Goal: Answer question/provide support: Share knowledge or assist other users

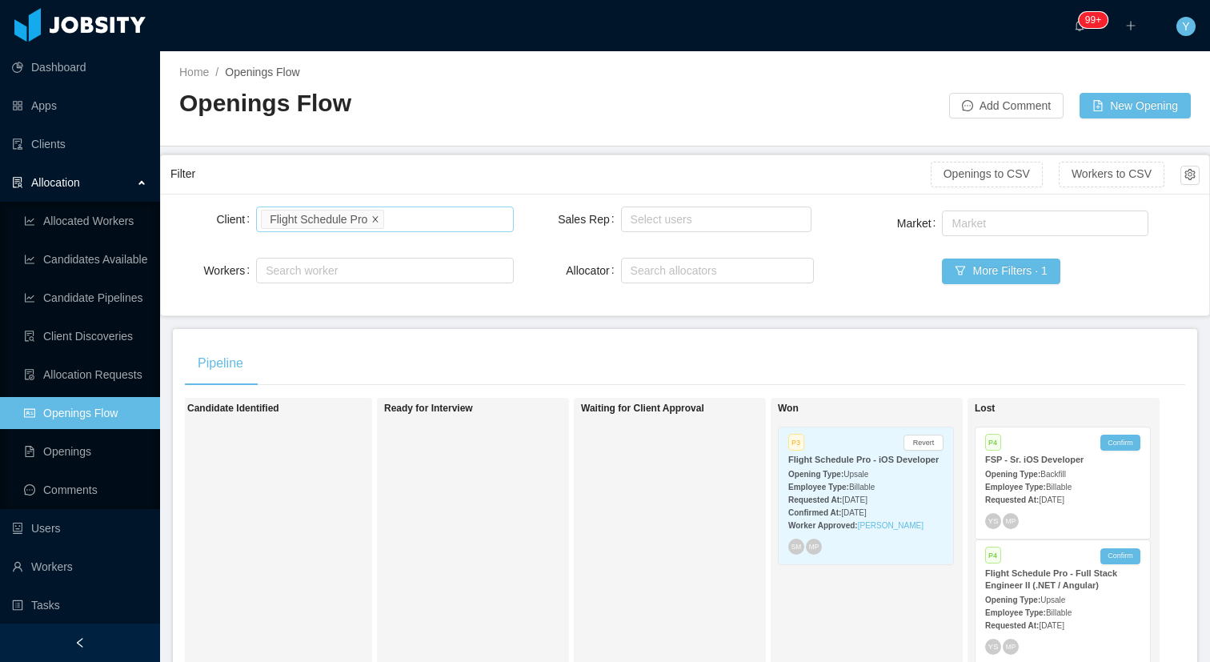
click at [374, 220] on icon "icon: close" at bounding box center [375, 218] width 8 height 8
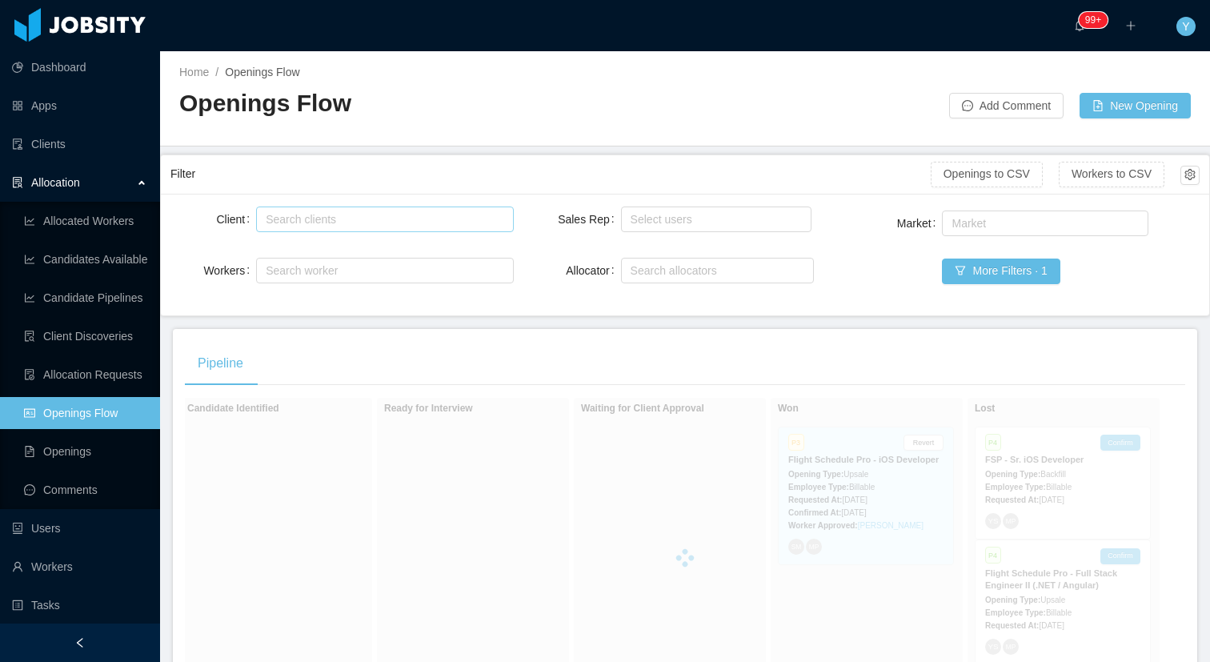
click at [374, 220] on div "Search clients" at bounding box center [381, 219] width 230 height 16
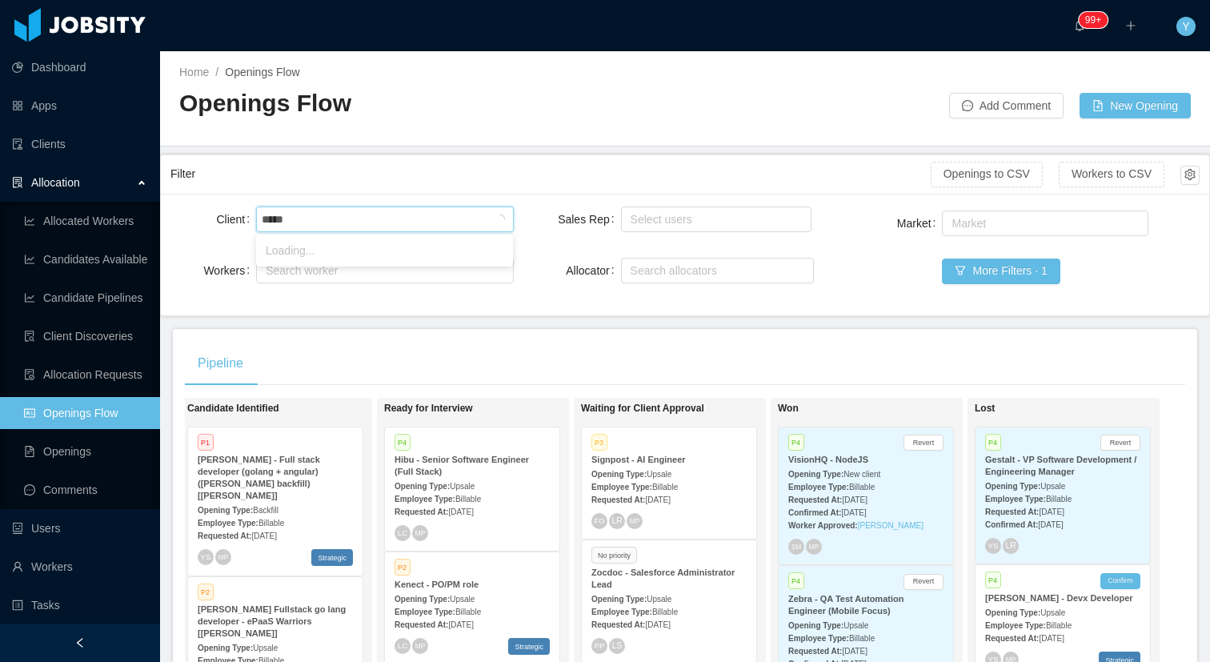
type input "******"
click at [332, 248] on li "McGraw-Hill Education" at bounding box center [384, 251] width 257 height 26
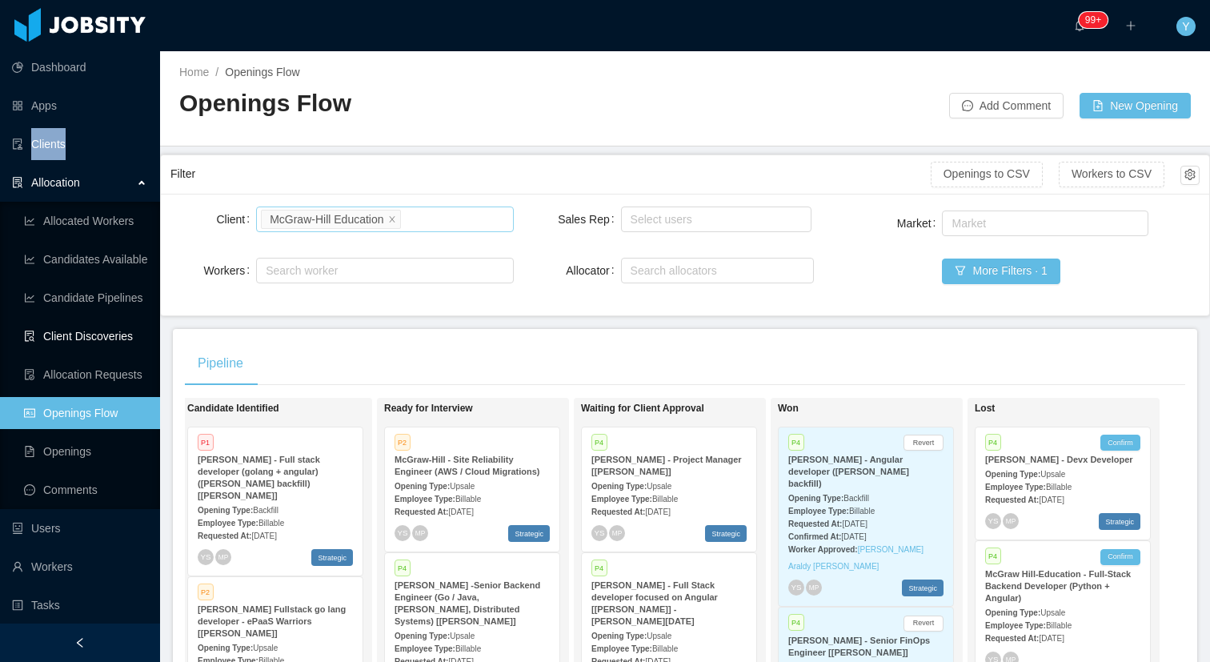
scroll to position [193, 0]
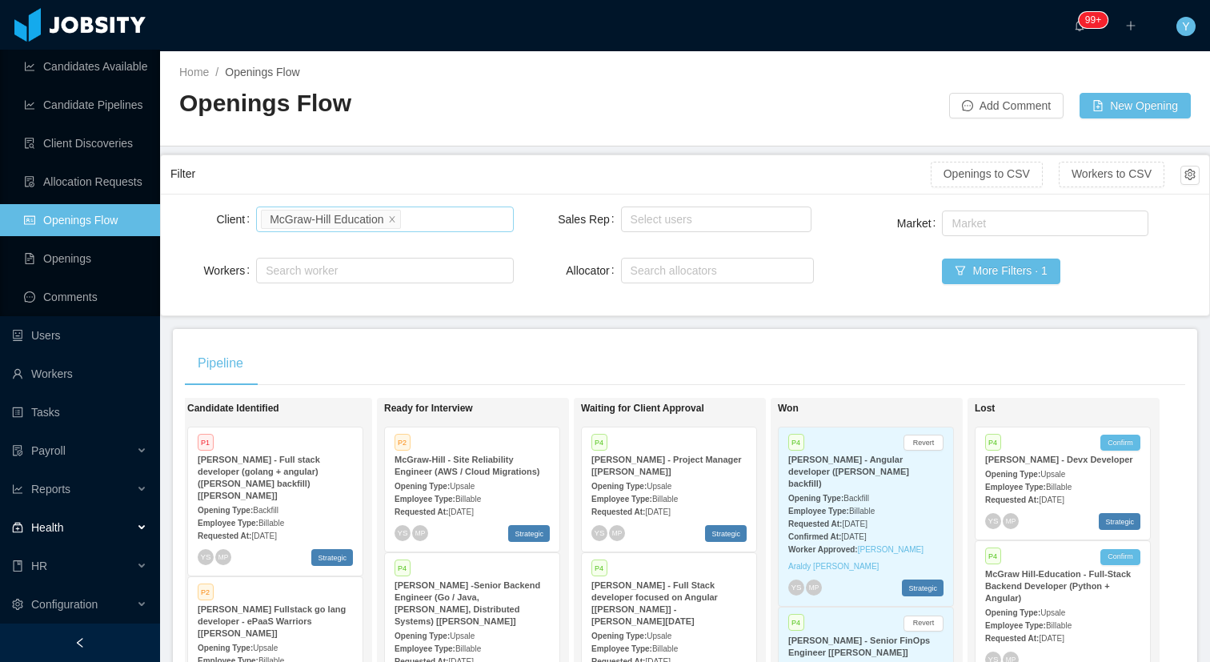
click at [86, 521] on div "Health" at bounding box center [80, 527] width 160 height 32
click at [94, 569] on link "Client Emp. Analysis" at bounding box center [85, 566] width 123 height 32
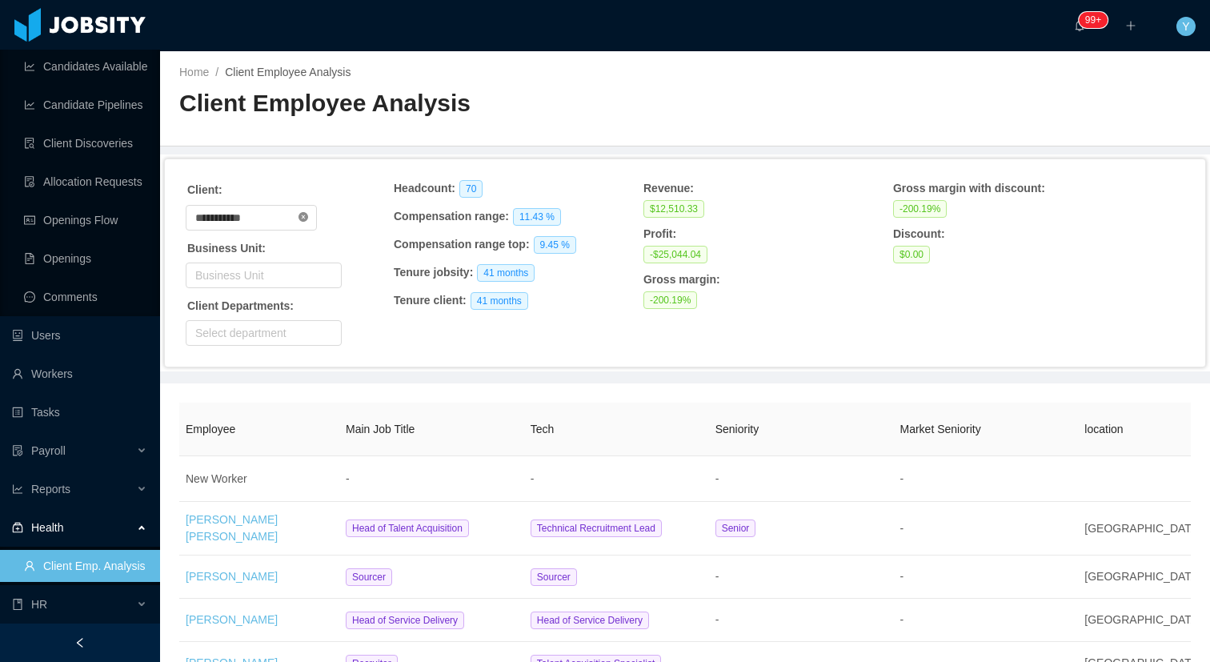
click at [308, 215] on icon "icon: close-circle" at bounding box center [303, 217] width 10 height 10
click at [292, 214] on input "text" at bounding box center [251, 218] width 131 height 26
click at [286, 270] on li "Westlake Chemical" at bounding box center [258, 274] width 144 height 26
type input "**********"
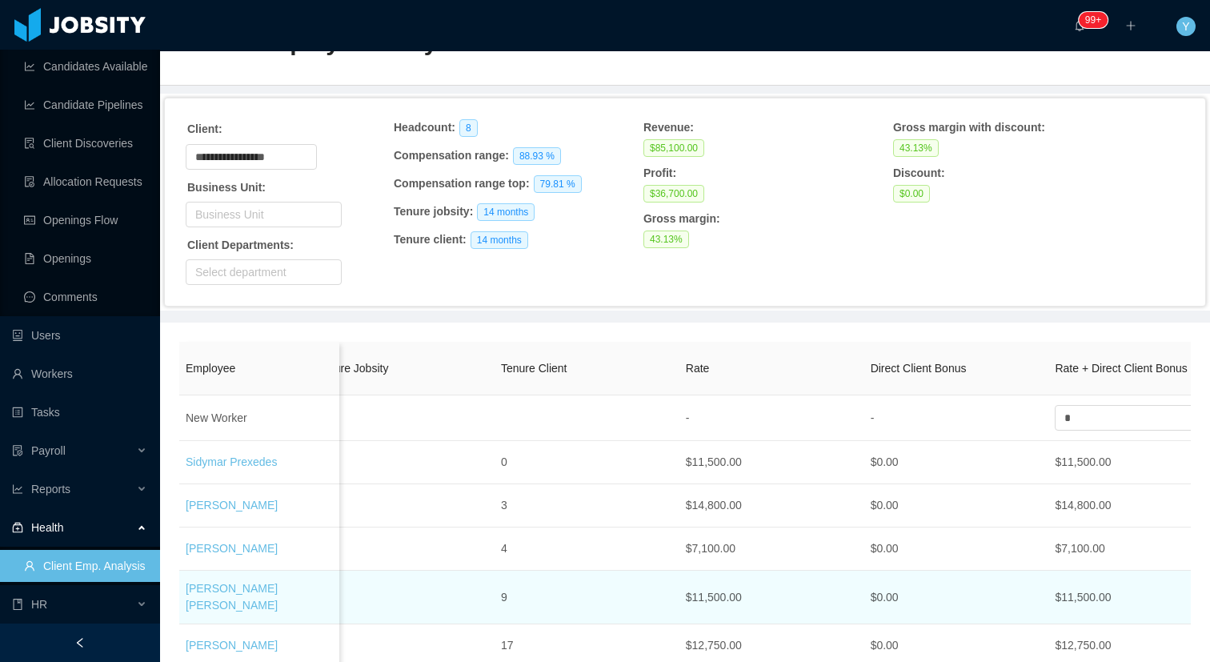
scroll to position [0, 997]
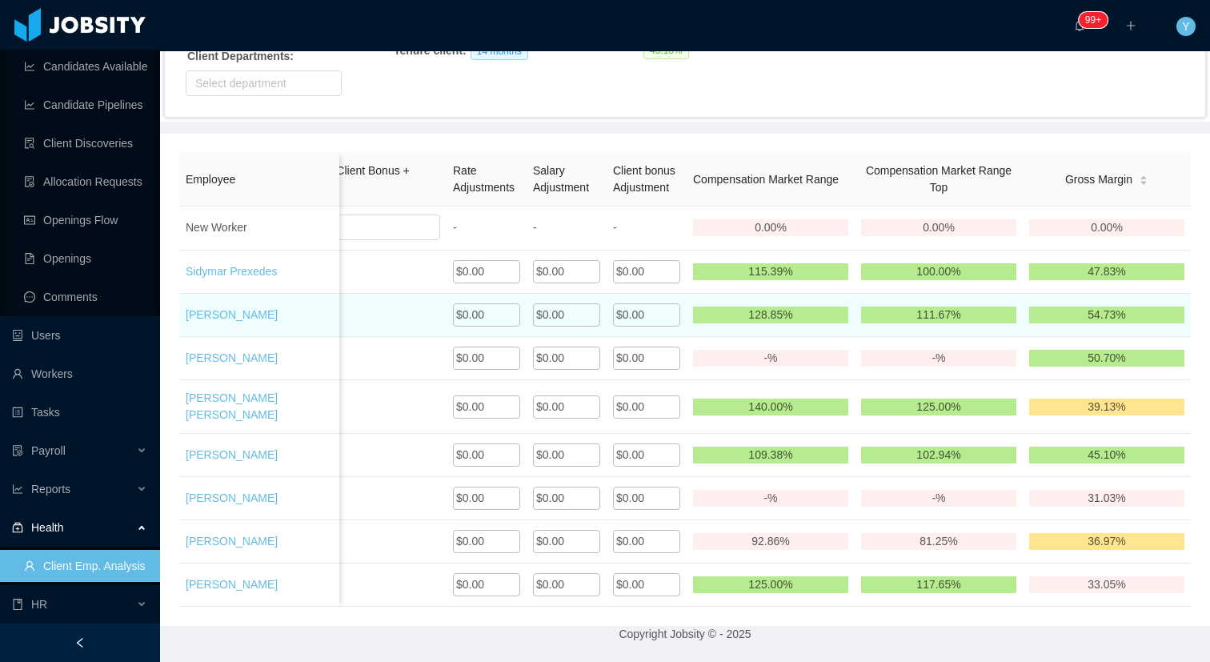
click at [574, 326] on td "$0.00" at bounding box center [567, 315] width 80 height 43
click at [574, 317] on div "$0.00" at bounding box center [566, 314] width 67 height 23
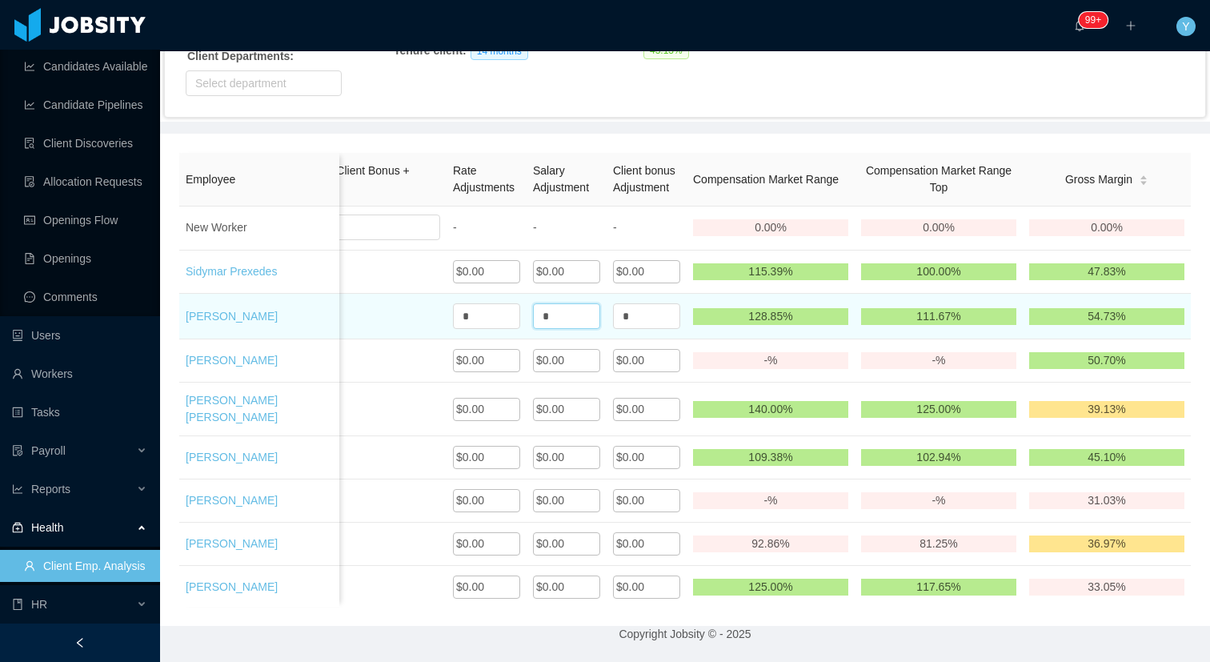
click at [574, 317] on input "*" at bounding box center [566, 316] width 67 height 26
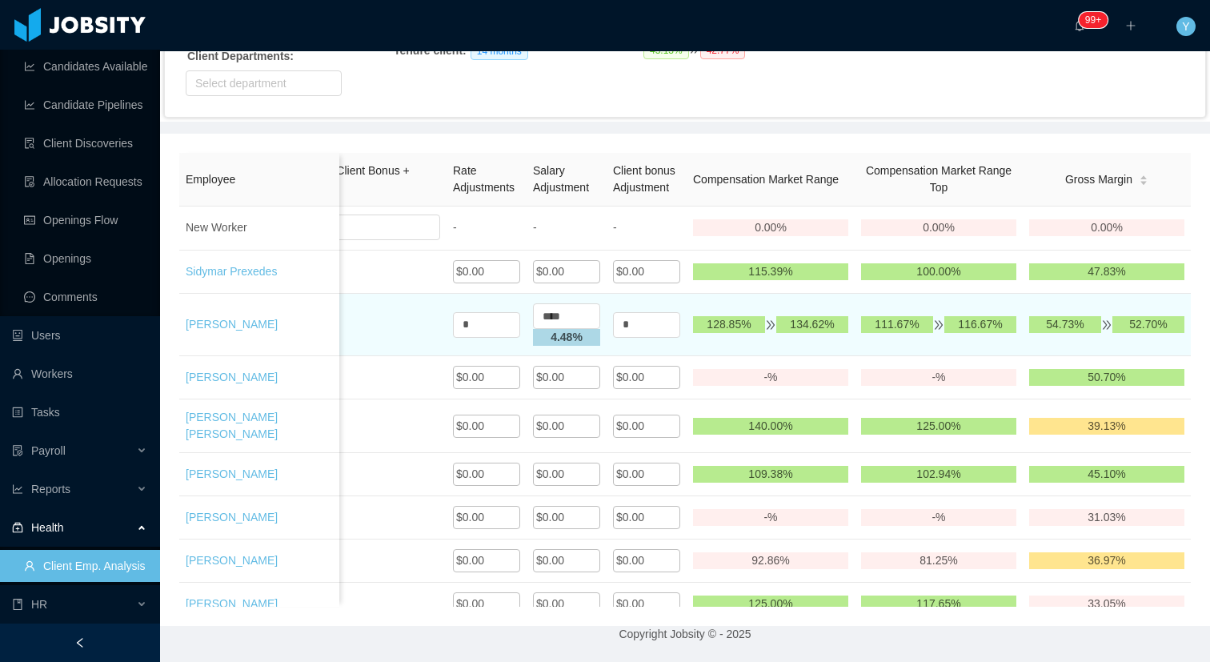
click at [602, 155] on th "Salary Adjustment" at bounding box center [567, 180] width 80 height 54
click at [559, 338] on strong "4.48 %" at bounding box center [567, 336] width 32 height 13
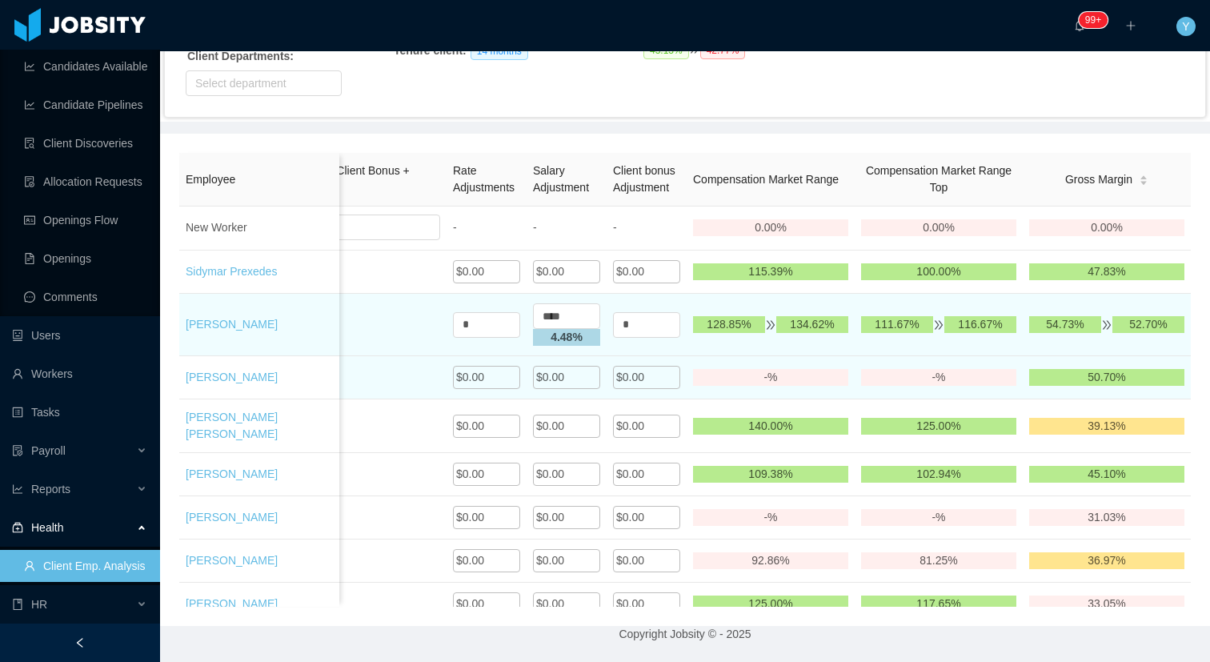
click at [614, 368] on div "$0.00" at bounding box center [646, 377] width 67 height 23
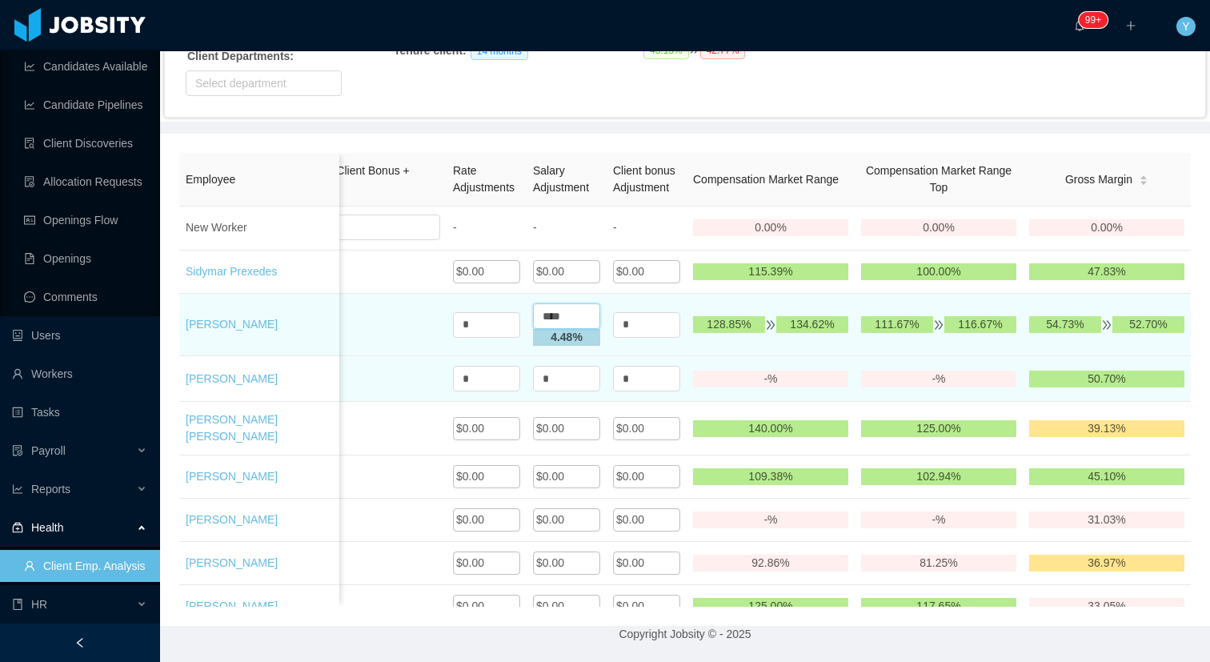
click at [551, 310] on input "****" at bounding box center [566, 316] width 67 height 26
type input "***"
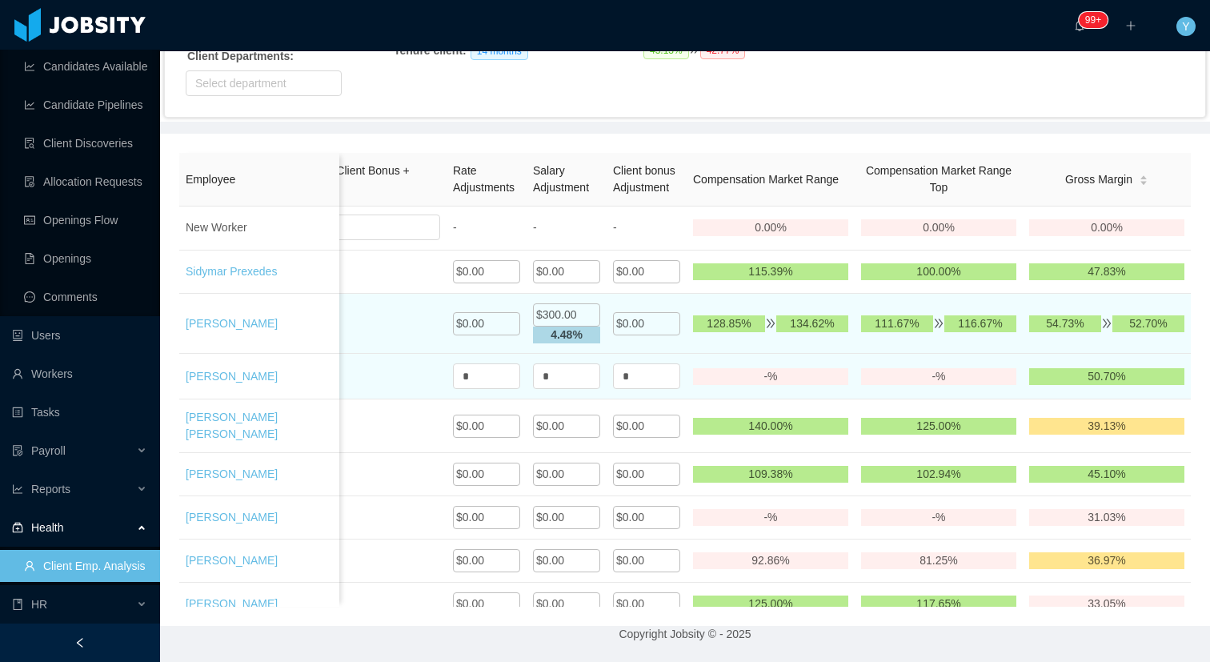
click at [622, 134] on div "Employee Main Job Title Tech Seniority Market Seniority location Tenure Jobsity…" at bounding box center [685, 380] width 1050 height 492
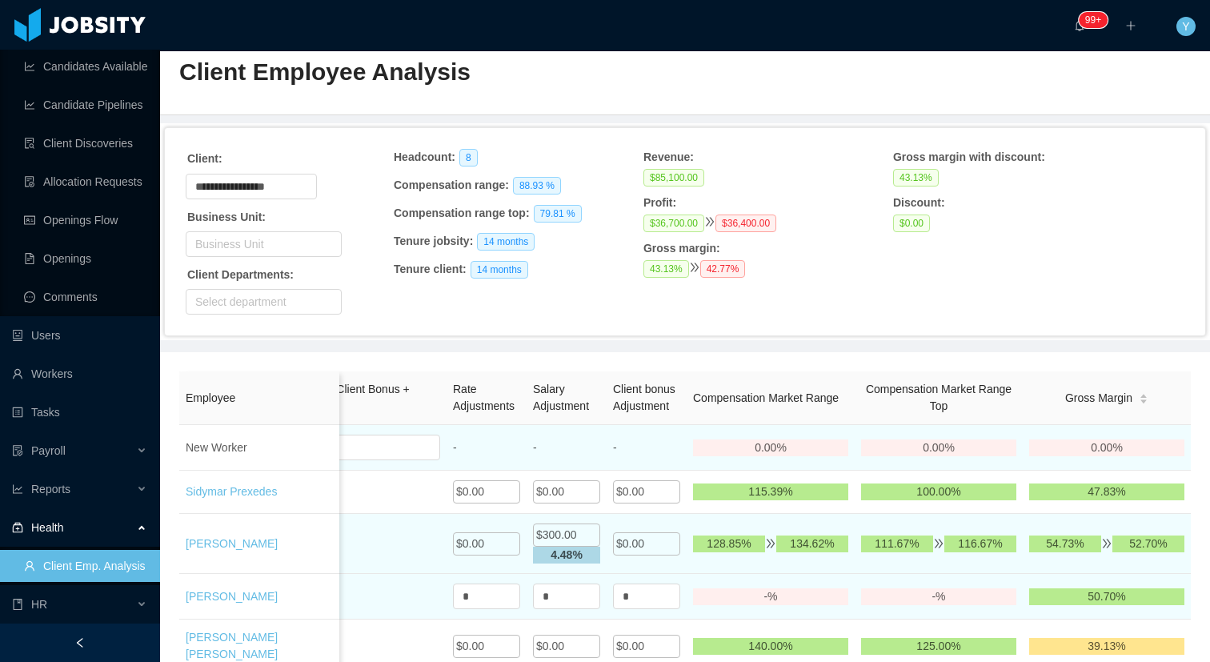
scroll to position [59, 0]
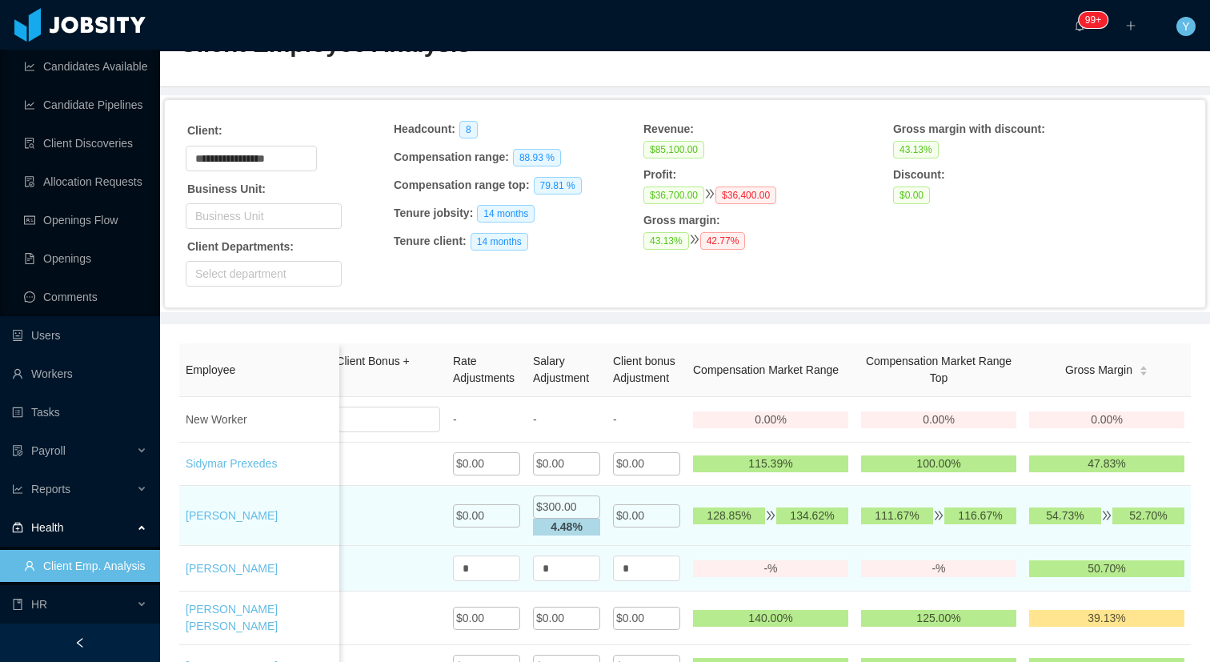
click at [595, 519] on div "$300.00" at bounding box center [566, 506] width 67 height 23
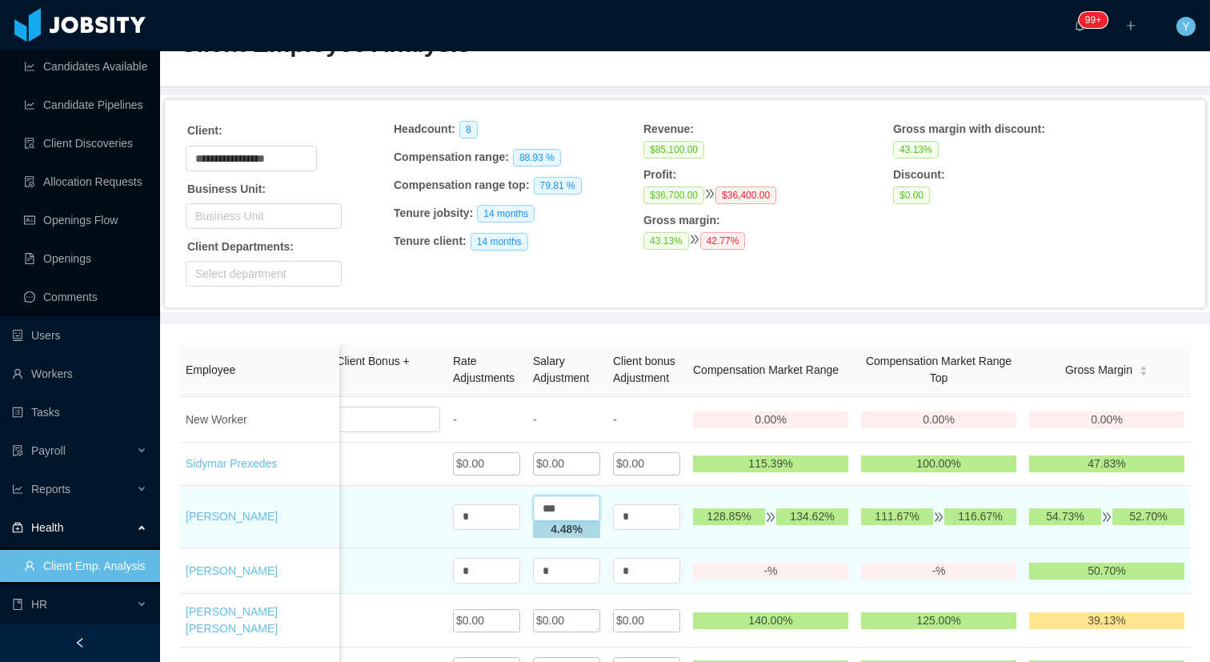
click at [579, 518] on input "***" at bounding box center [566, 508] width 67 height 26
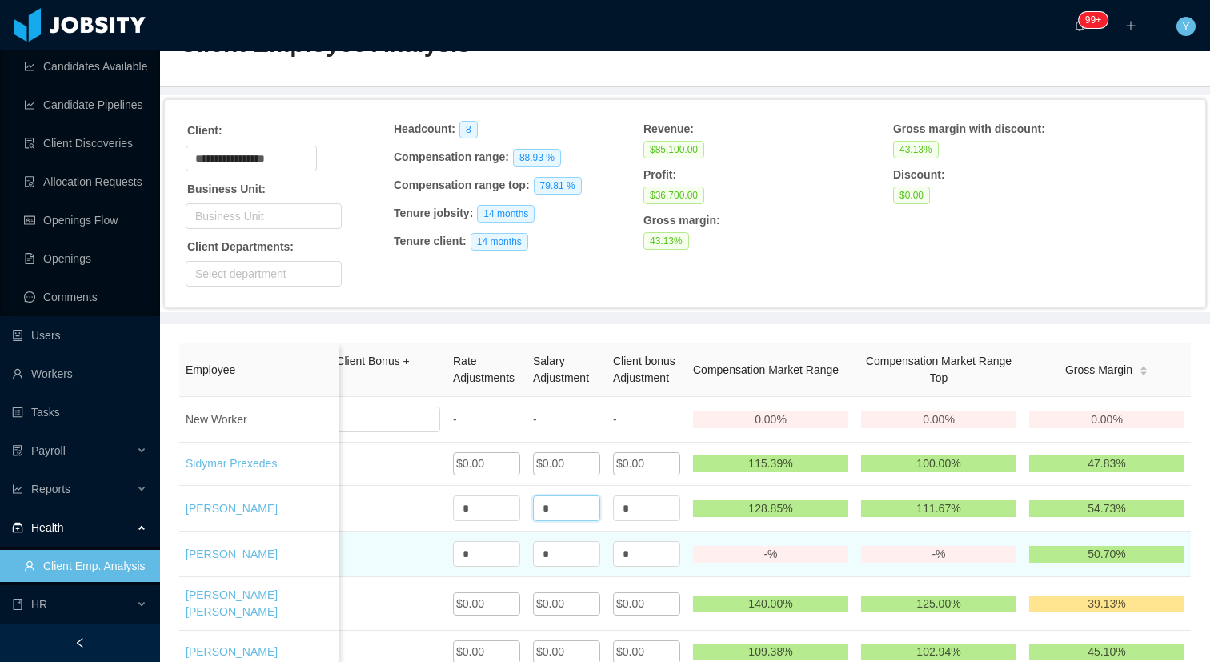
type input "*"
click at [635, 258] on div "Headcount : 8 Compensation range : 88.93 % Compensation range top : 79.81 % Ten…" at bounding box center [519, 191] width 250 height 140
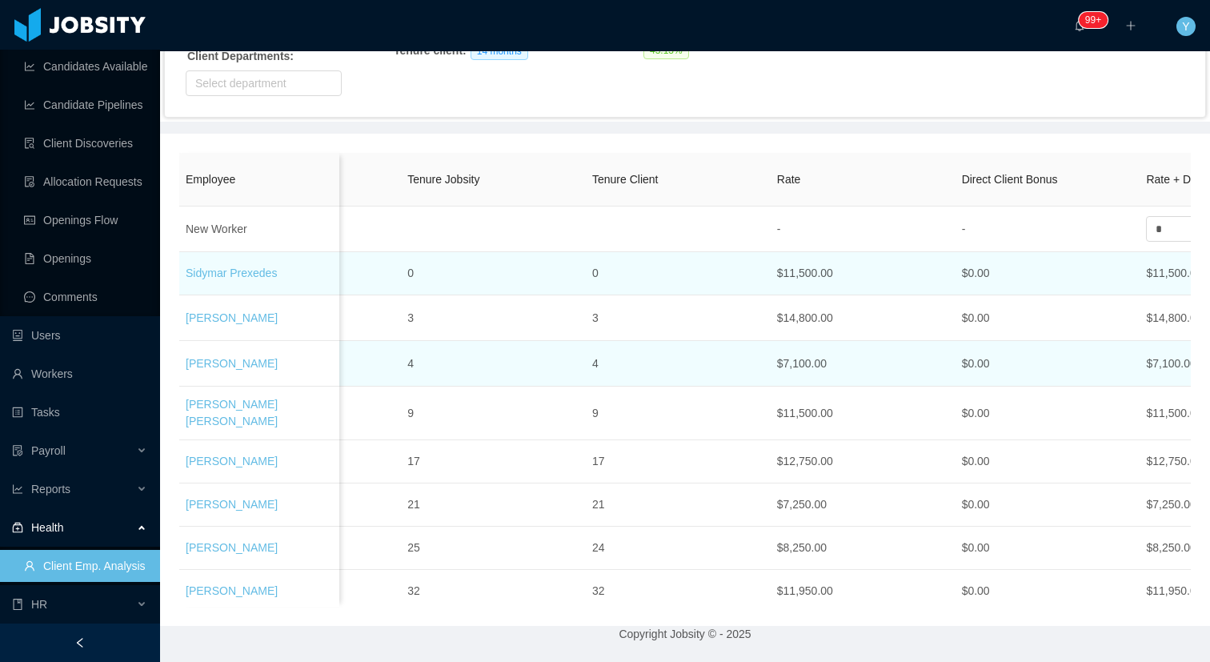
scroll to position [0, 787]
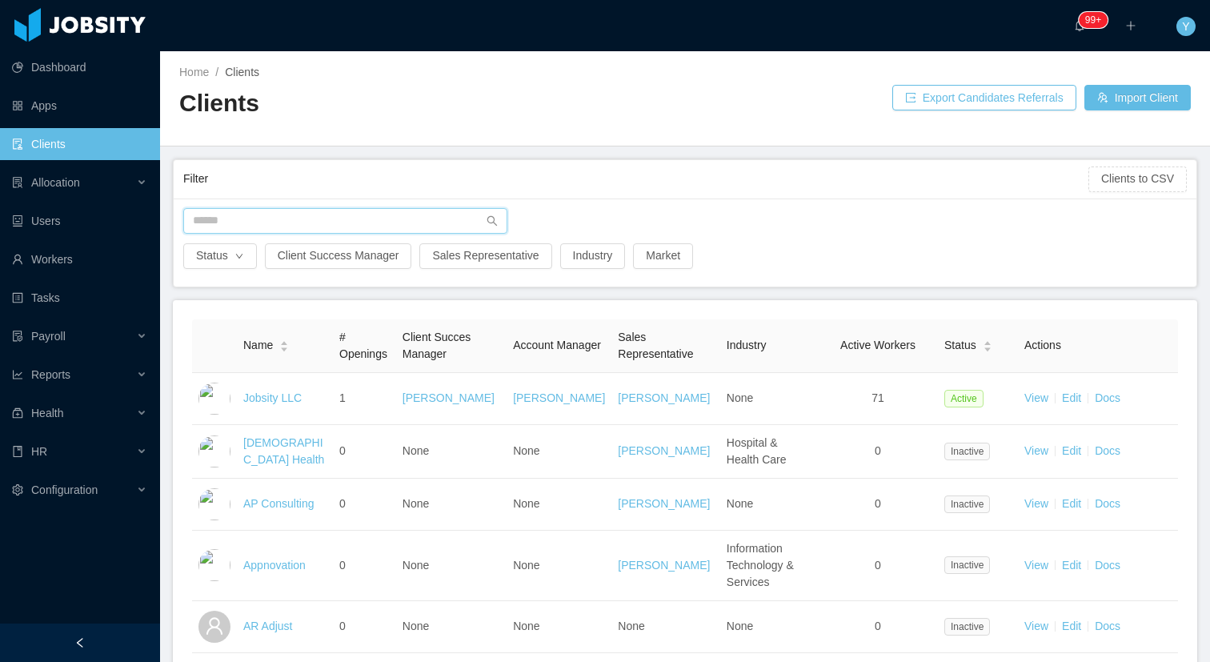
click at [265, 230] on input "text" at bounding box center [345, 221] width 324 height 26
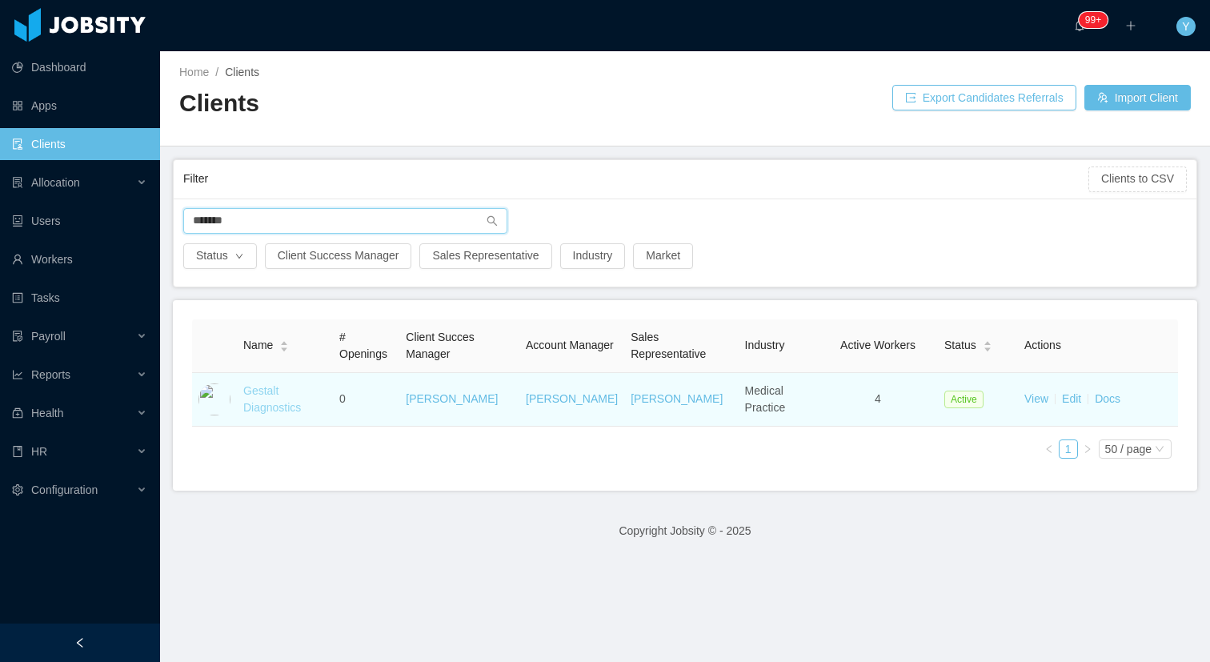
type input "*******"
click at [249, 394] on link "Gestalt Diagnostics" at bounding box center [272, 399] width 58 height 30
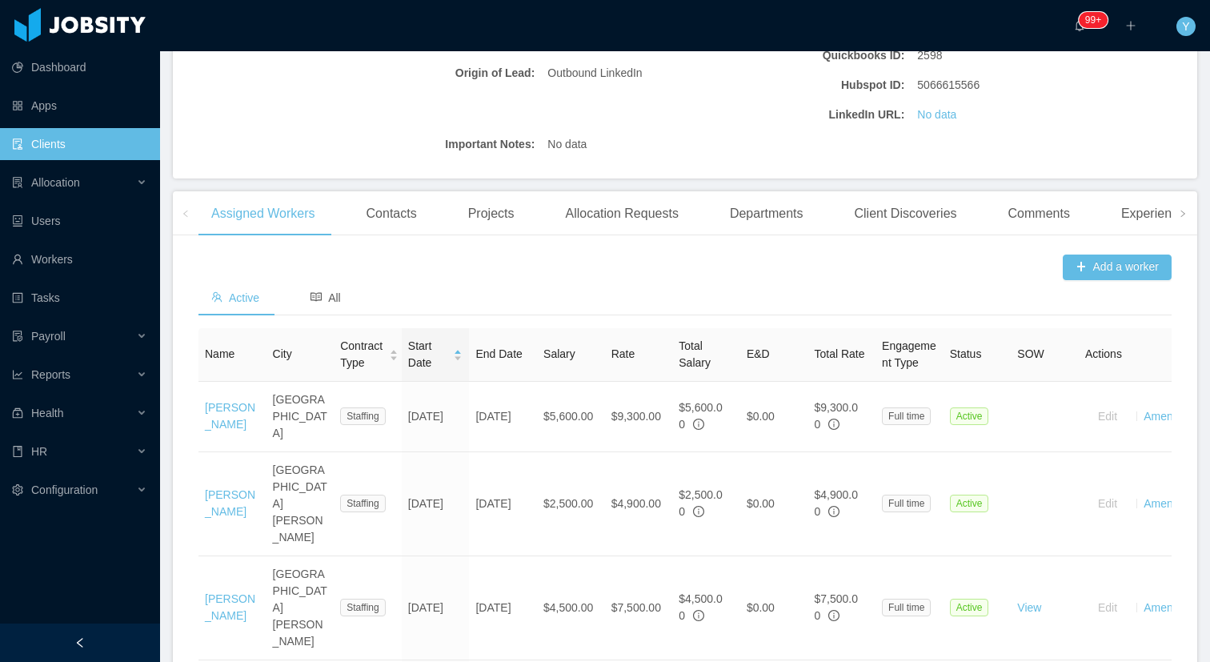
scroll to position [353, 0]
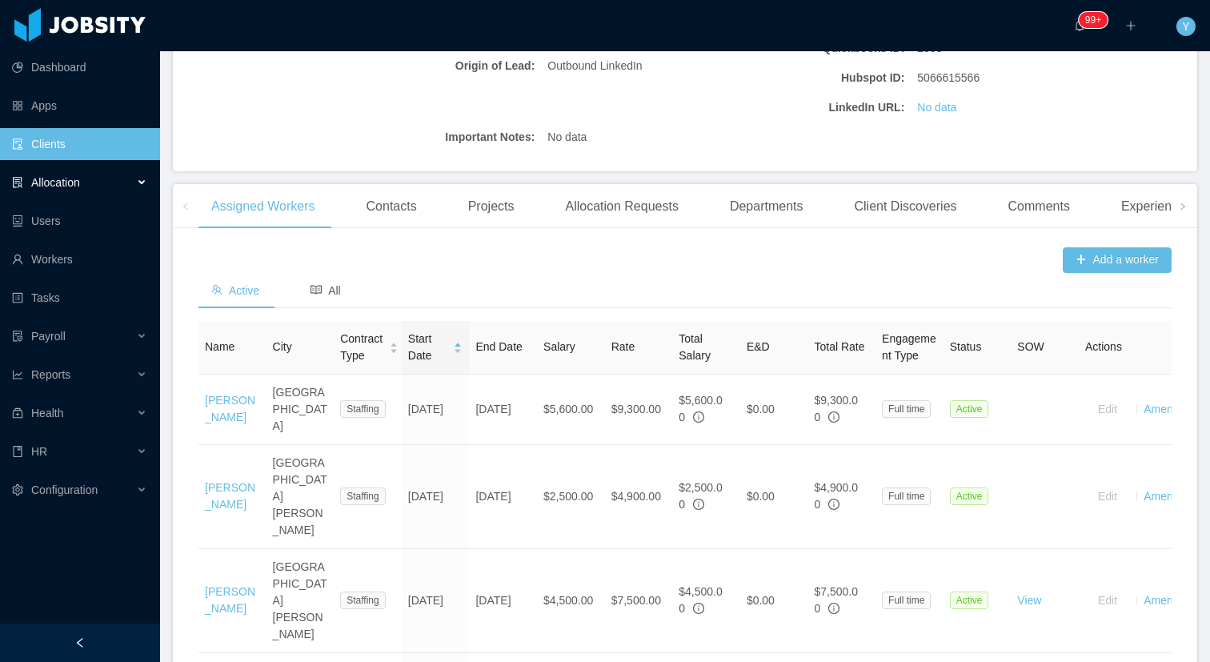
click at [100, 186] on div "Allocation" at bounding box center [80, 182] width 160 height 32
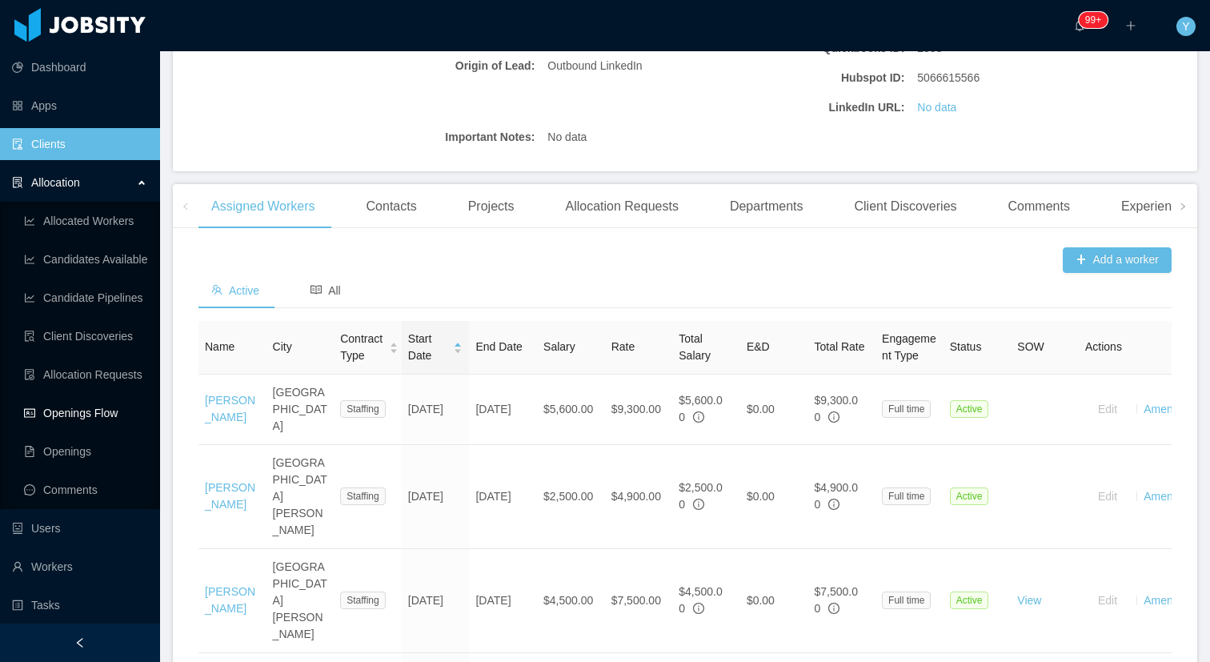
click at [83, 406] on link "Openings Flow" at bounding box center [85, 413] width 123 height 32
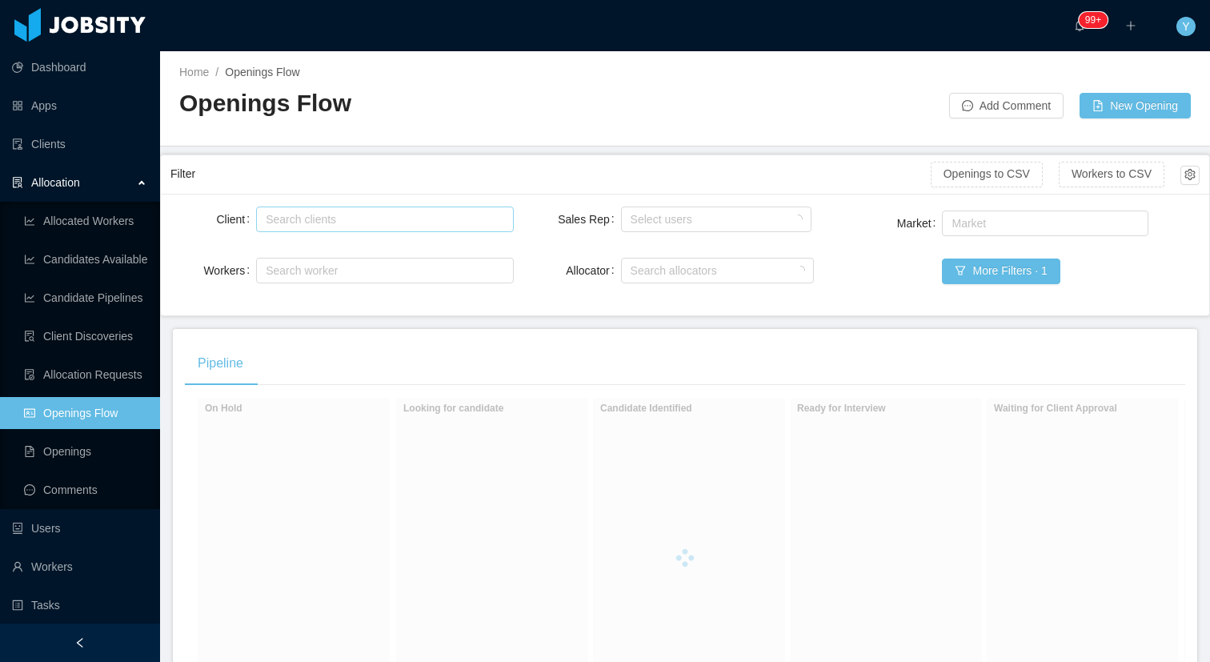
click at [342, 222] on div "Search clients" at bounding box center [381, 219] width 230 height 16
type input "******"
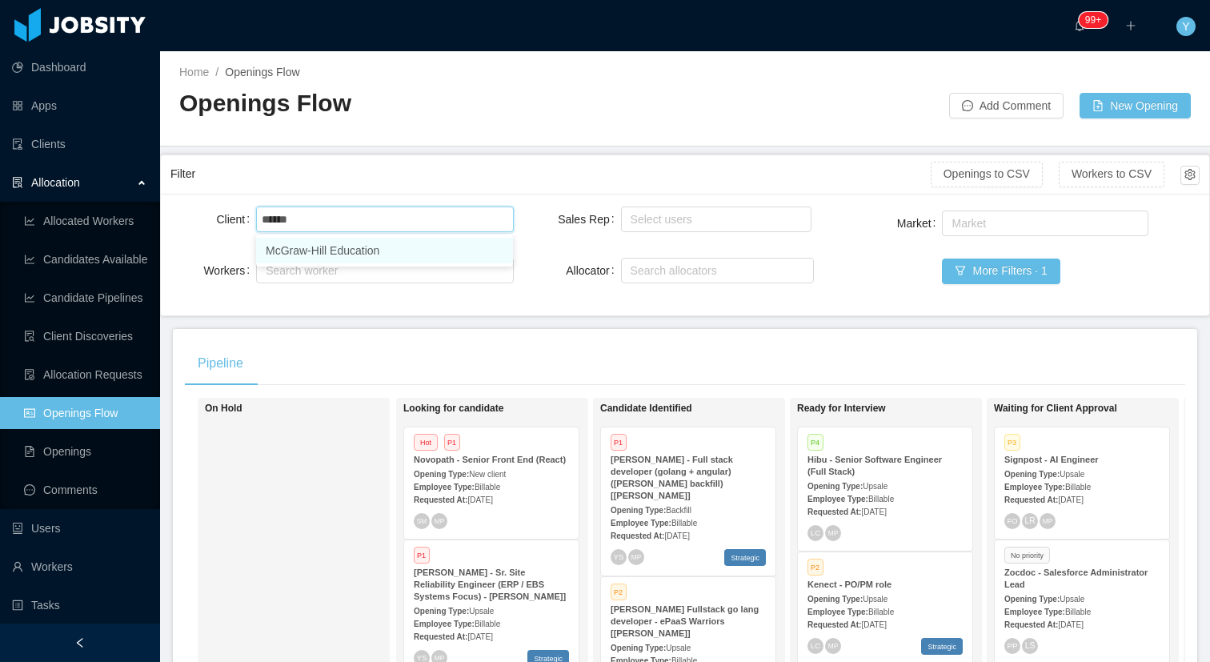
click at [410, 260] on li "McGraw-Hill Education" at bounding box center [384, 251] width 257 height 26
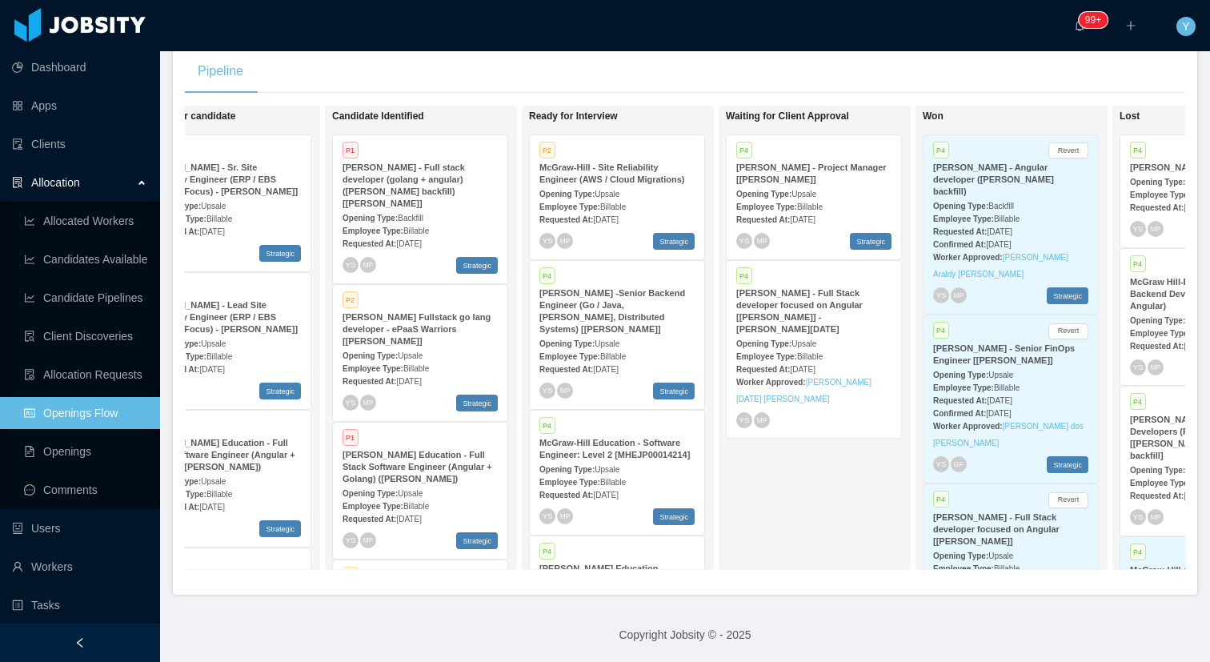
scroll to position [0, 371]
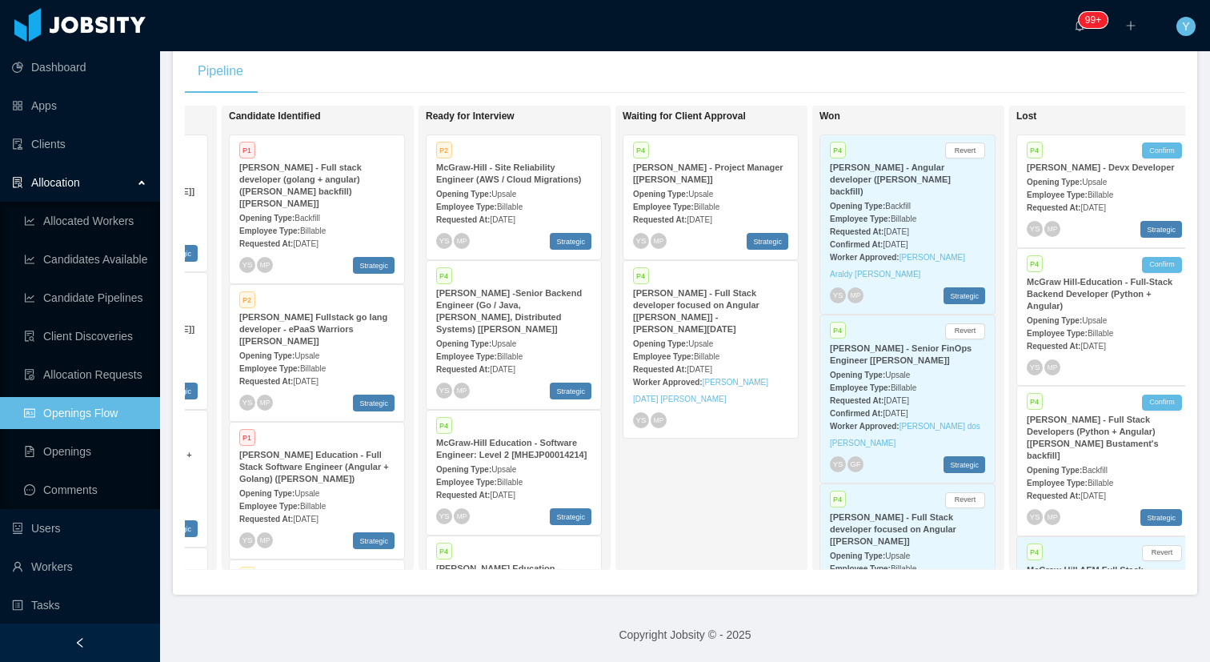
click at [739, 347] on div "Employee Type: Billable" at bounding box center [710, 355] width 155 height 17
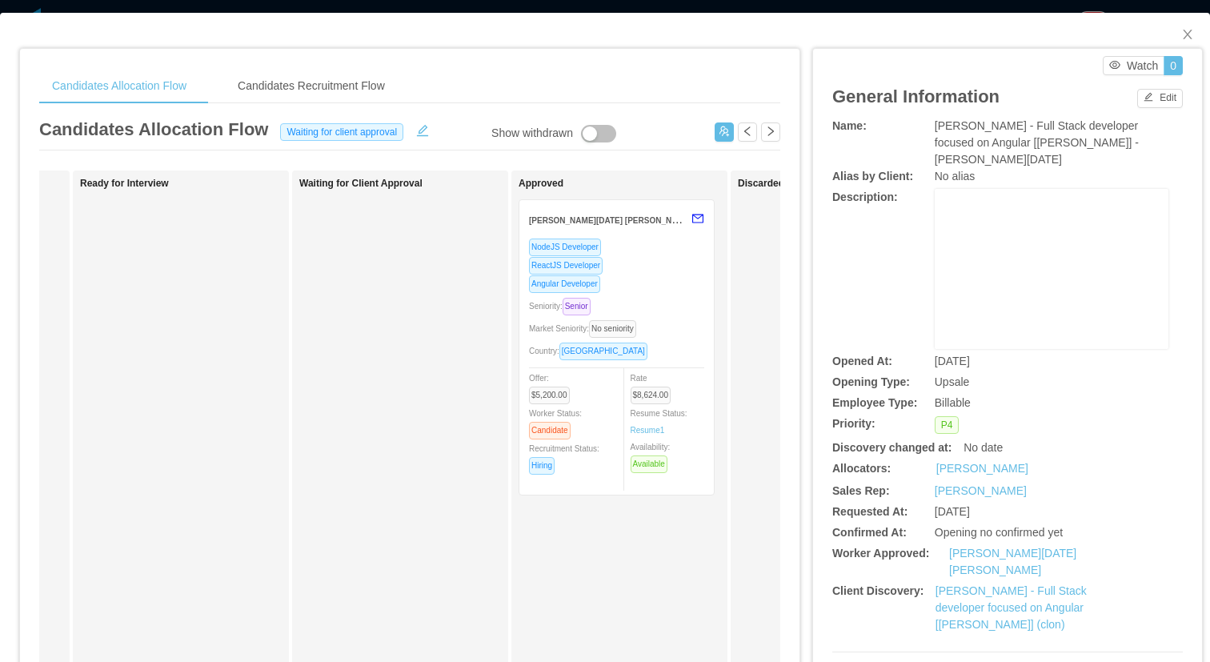
scroll to position [0, 484]
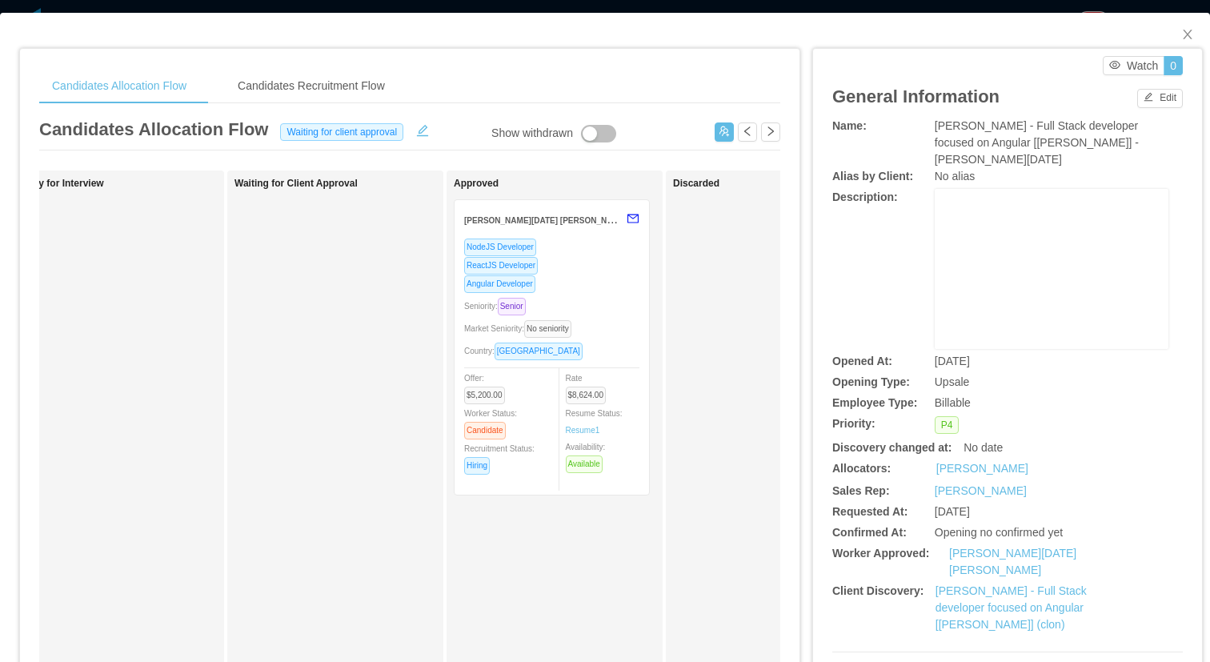
click at [607, 303] on div "Seniority: Senior" at bounding box center [551, 306] width 175 height 18
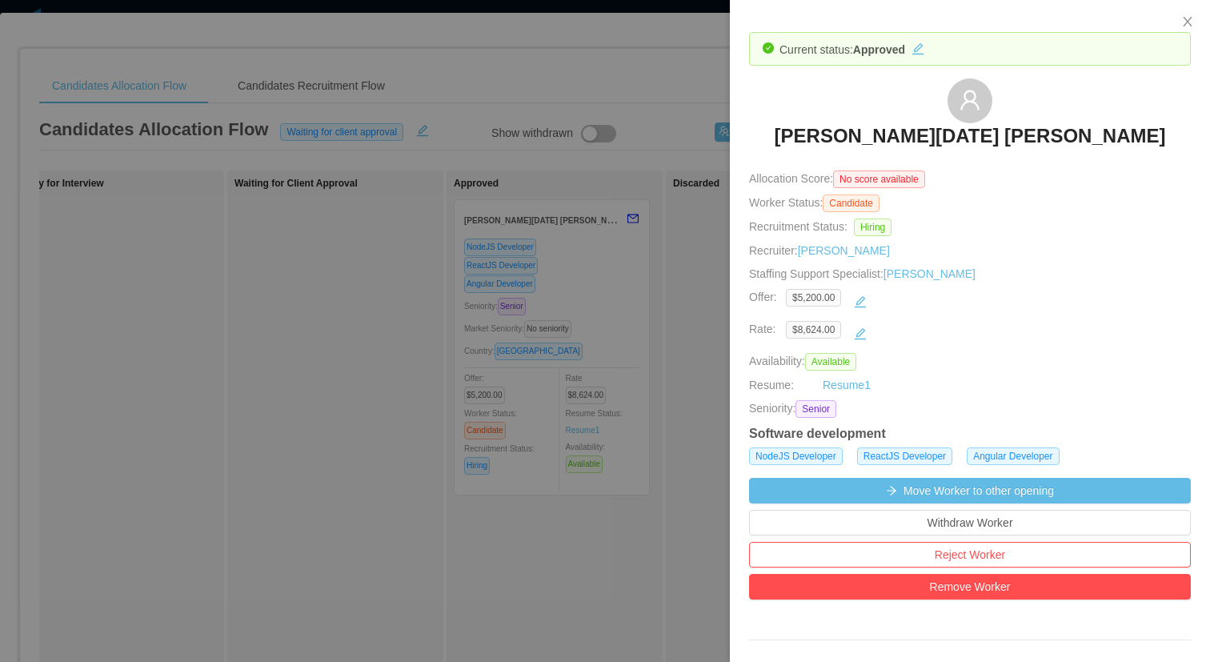
click at [935, 134] on h3 "[PERSON_NAME][DATE] [PERSON_NAME]" at bounding box center [970, 136] width 391 height 26
click at [603, 118] on div at bounding box center [605, 331] width 1210 height 662
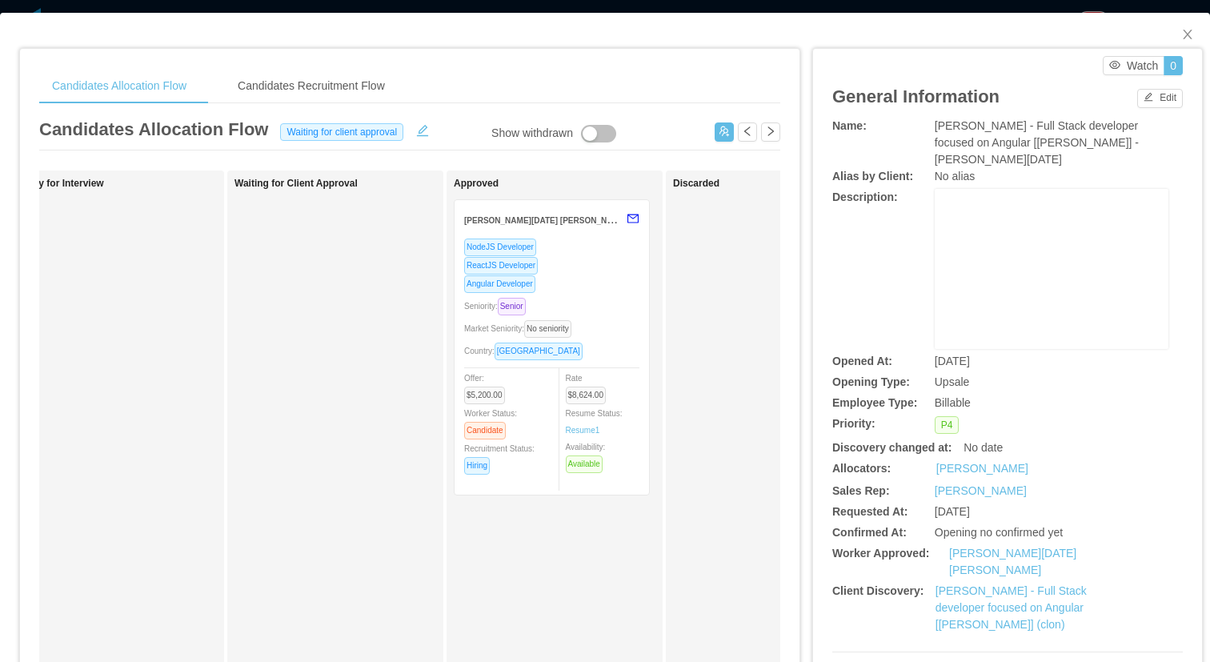
click at [623, 297] on div "Seniority: Senior" at bounding box center [551, 306] width 175 height 18
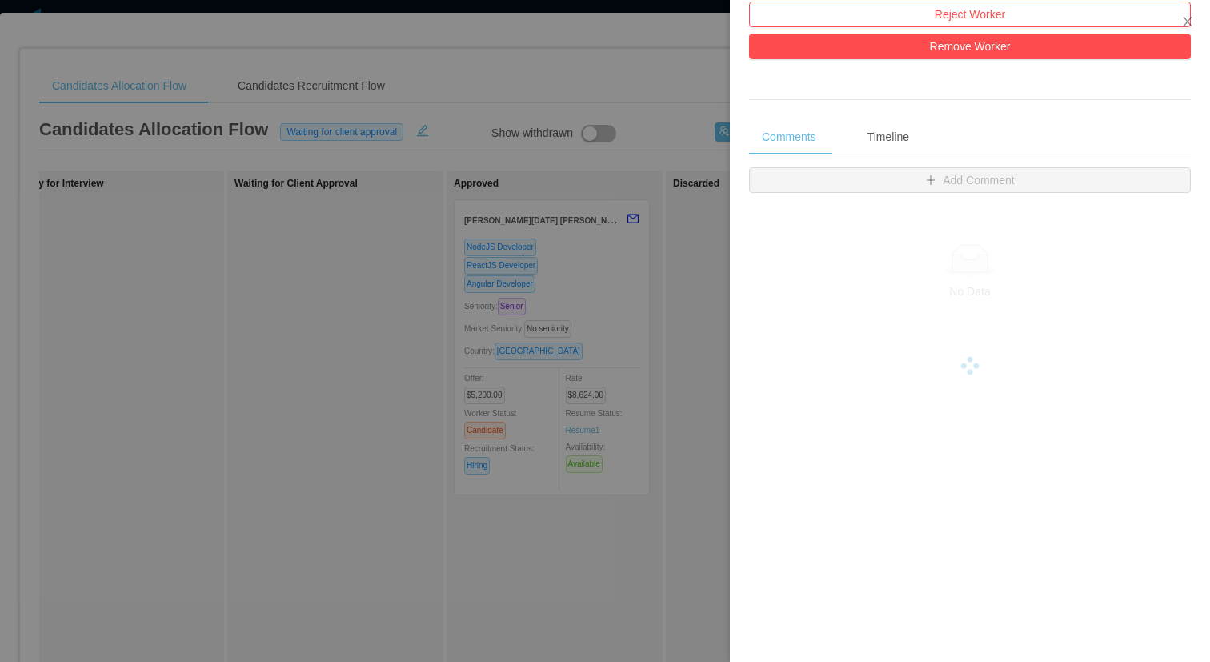
scroll to position [583, 0]
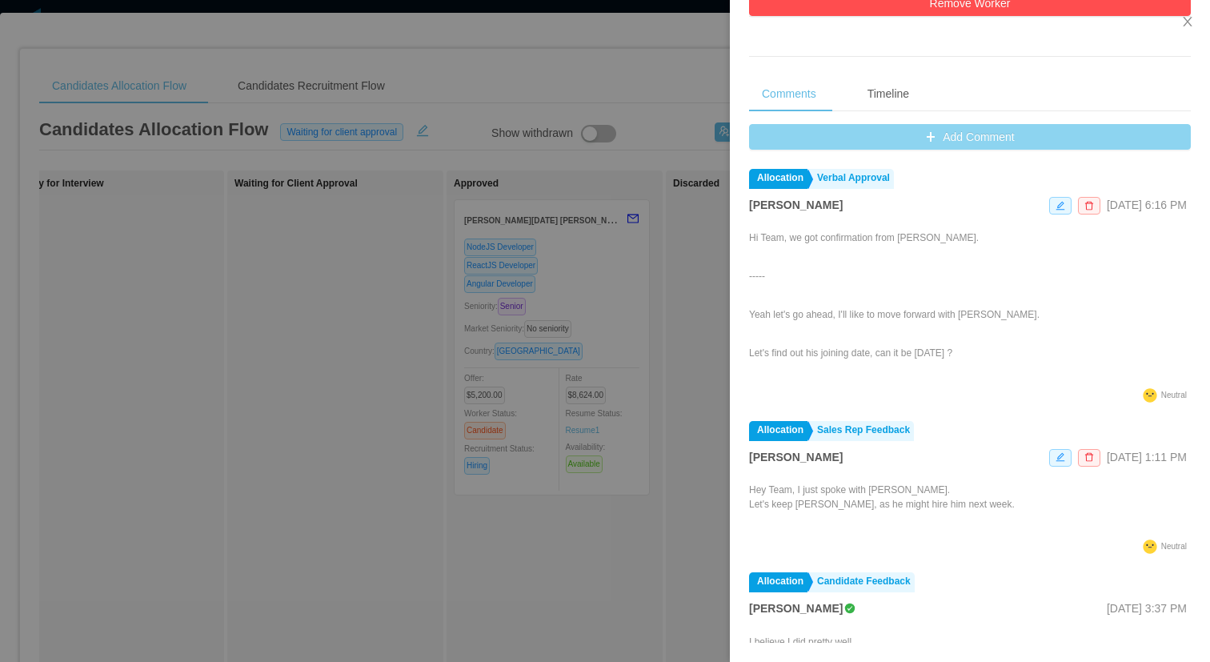
click at [967, 130] on button "Add Comment" at bounding box center [970, 137] width 442 height 26
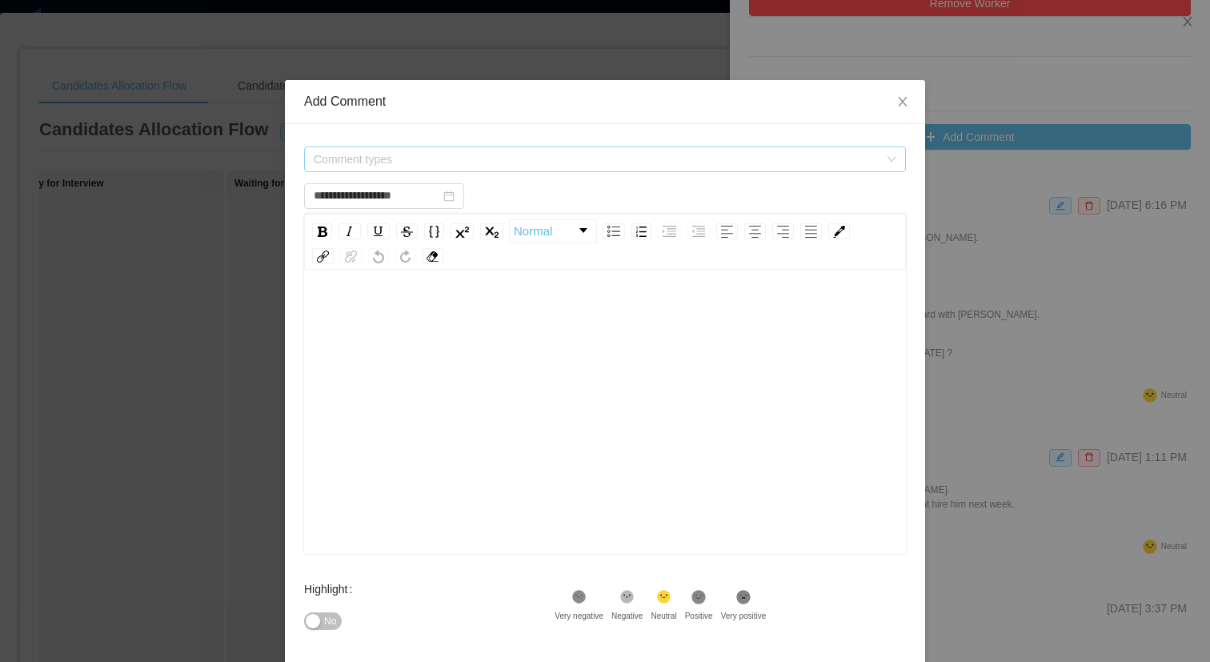
click at [752, 158] on span "Comment types" at bounding box center [596, 159] width 565 height 16
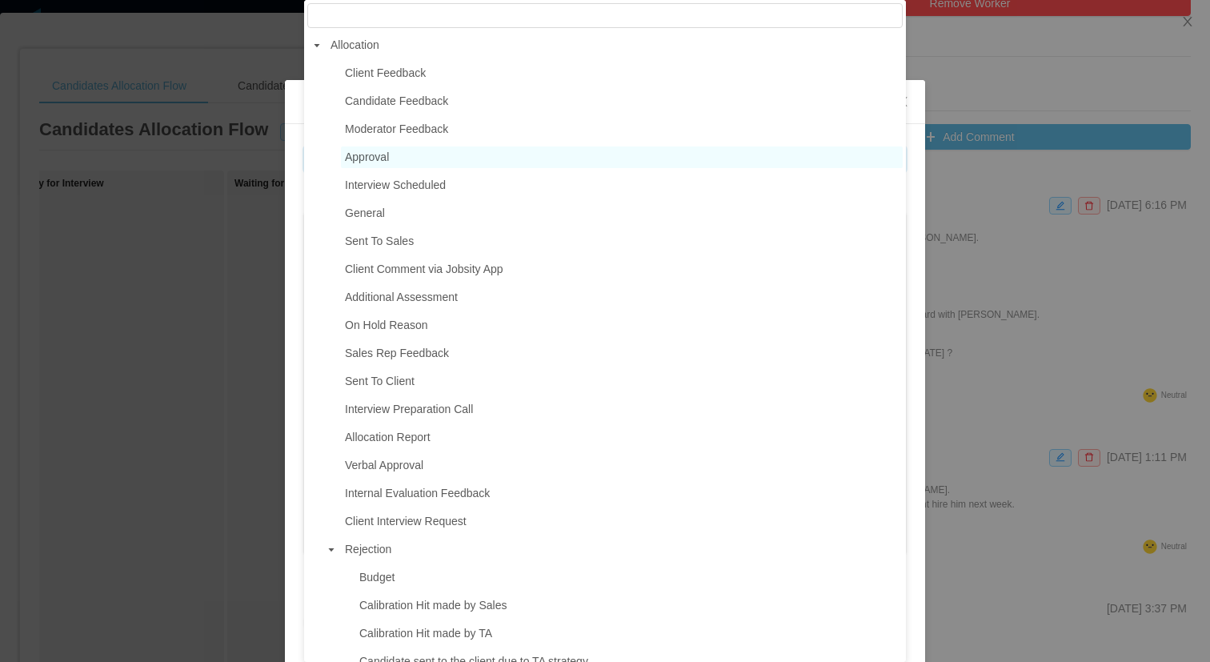
click at [377, 154] on span "Approval" at bounding box center [367, 156] width 44 height 13
type input "**********"
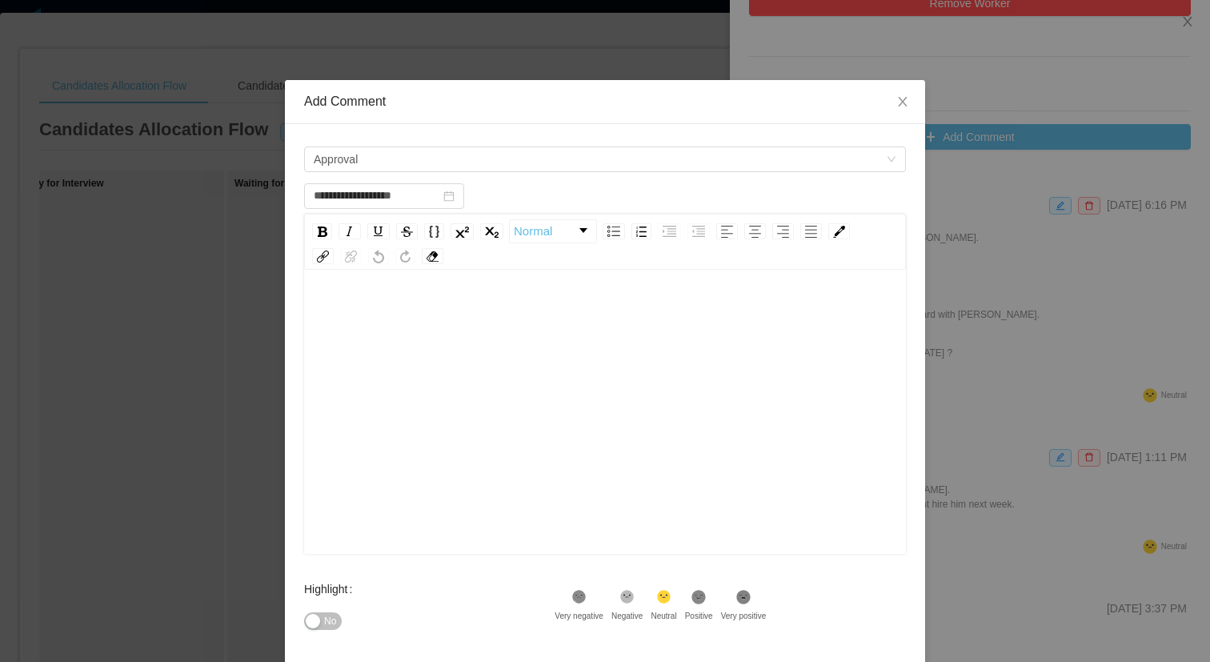
click at [418, 301] on div "rdw-editor" at bounding box center [605, 313] width 577 height 32
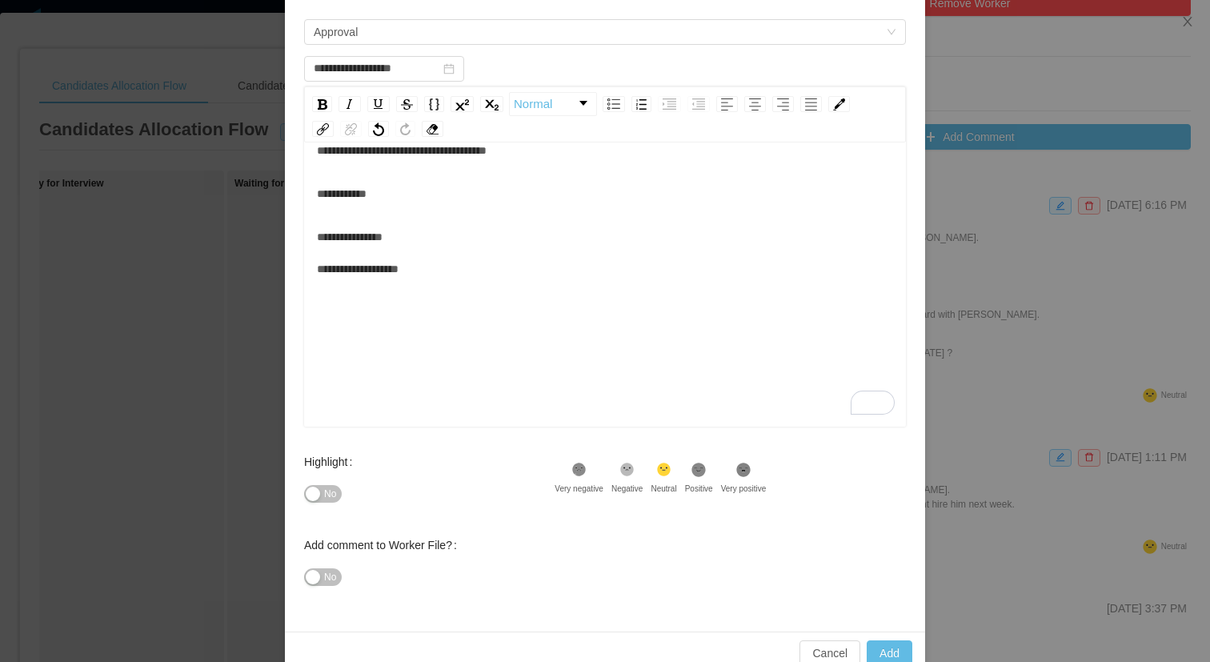
scroll to position [158, 0]
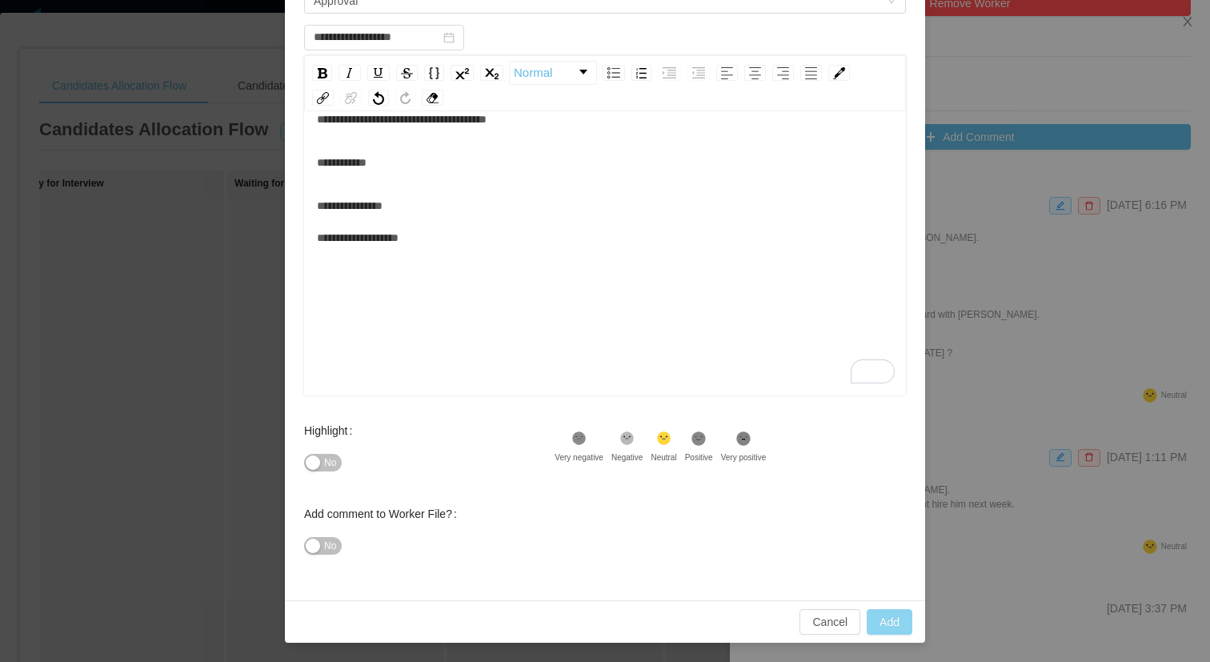
click at [900, 628] on button "Add" at bounding box center [890, 622] width 46 height 26
type input "**********"
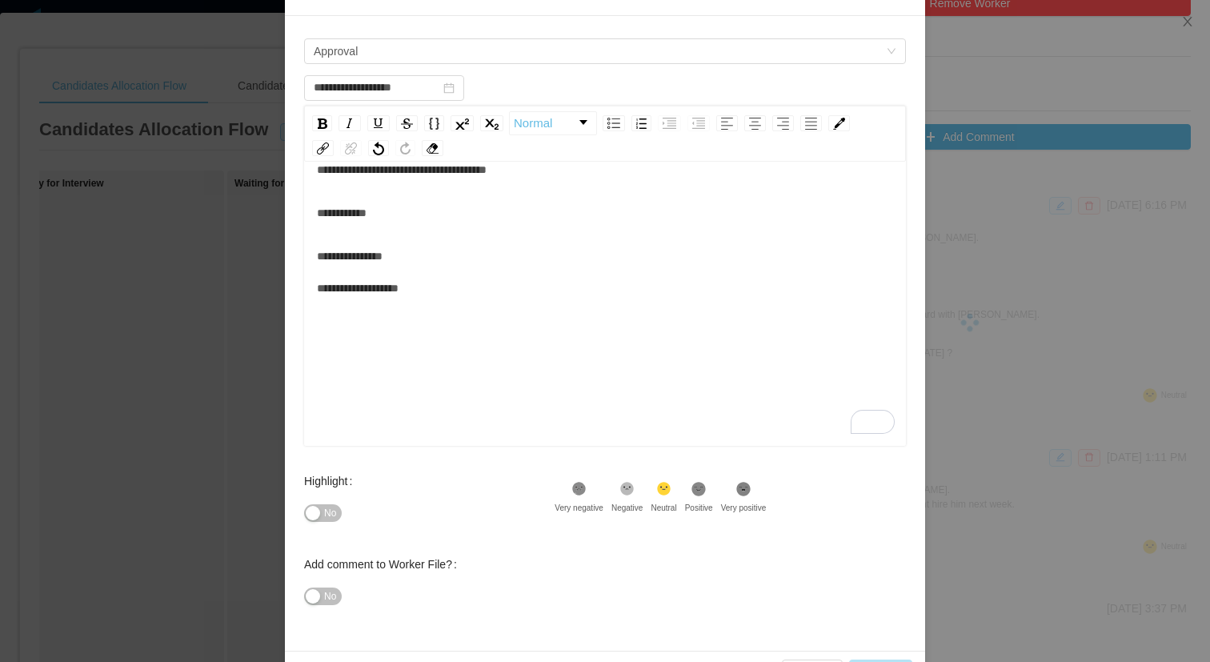
scroll to position [0, 0]
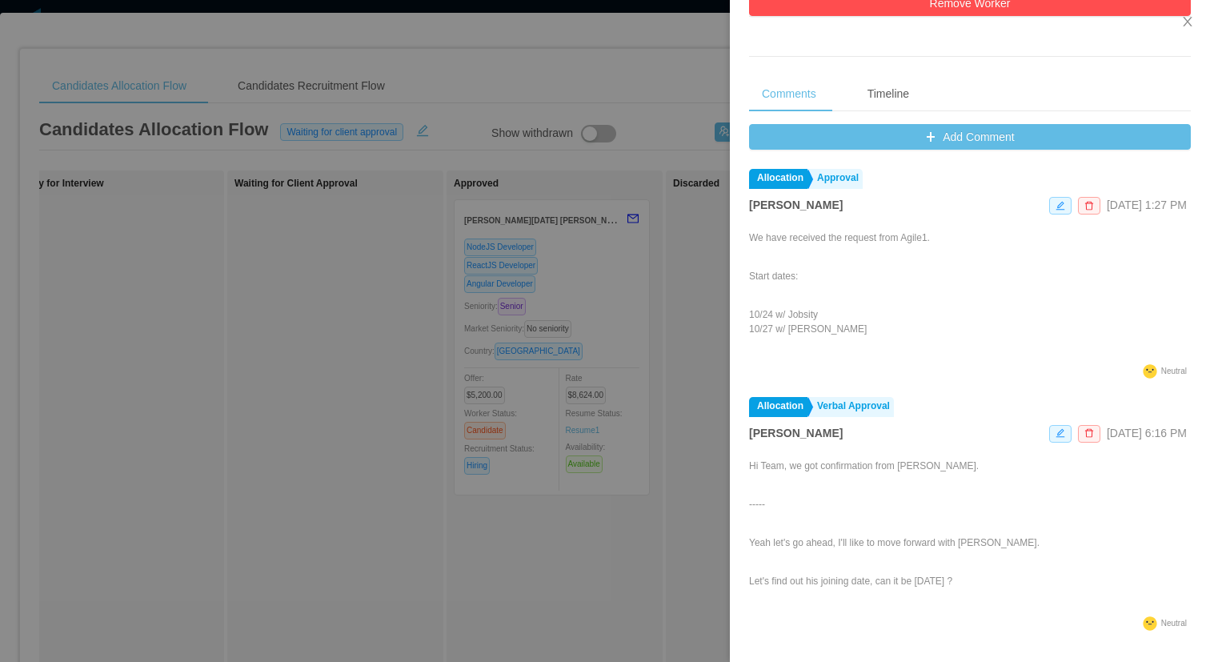
click at [305, 377] on div at bounding box center [605, 331] width 1210 height 662
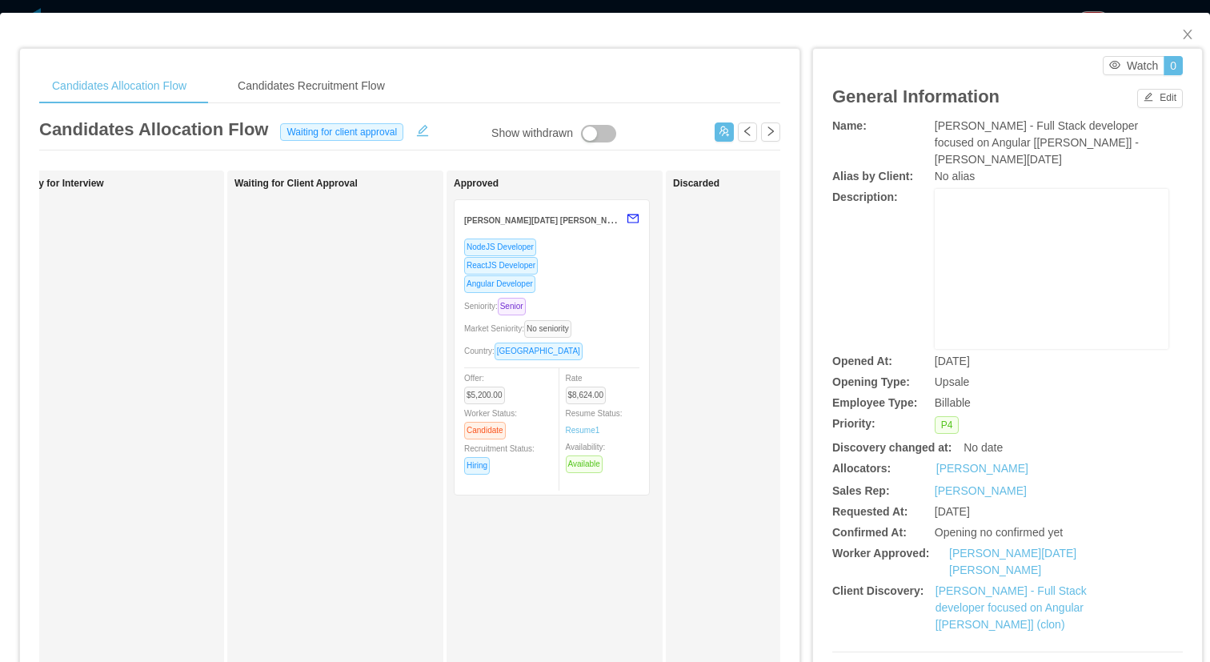
click at [247, 220] on div "Waiting for Client Approval" at bounding box center [346, 571] width 224 height 786
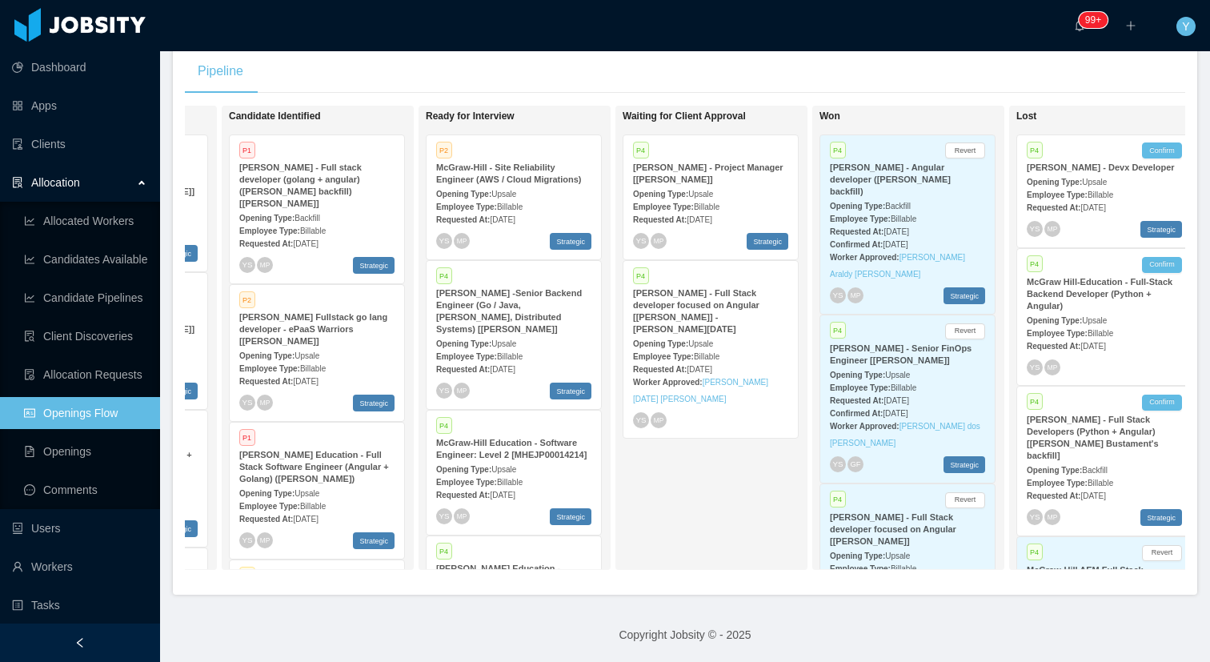
click at [78, 126] on ul "Dashboard Apps Clients Allocation Allocated Workers Candidates Available Candid…" at bounding box center [80, 432] width 160 height 768
click at [65, 140] on link "Clients" at bounding box center [79, 144] width 135 height 32
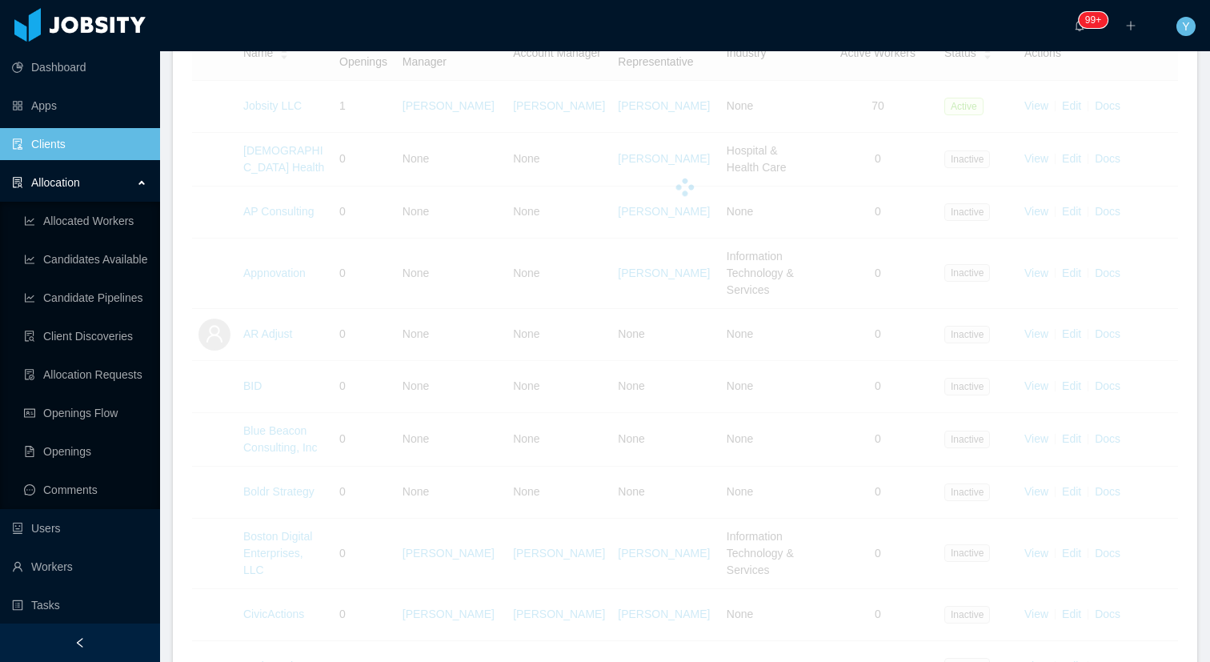
scroll to position [2561, 0]
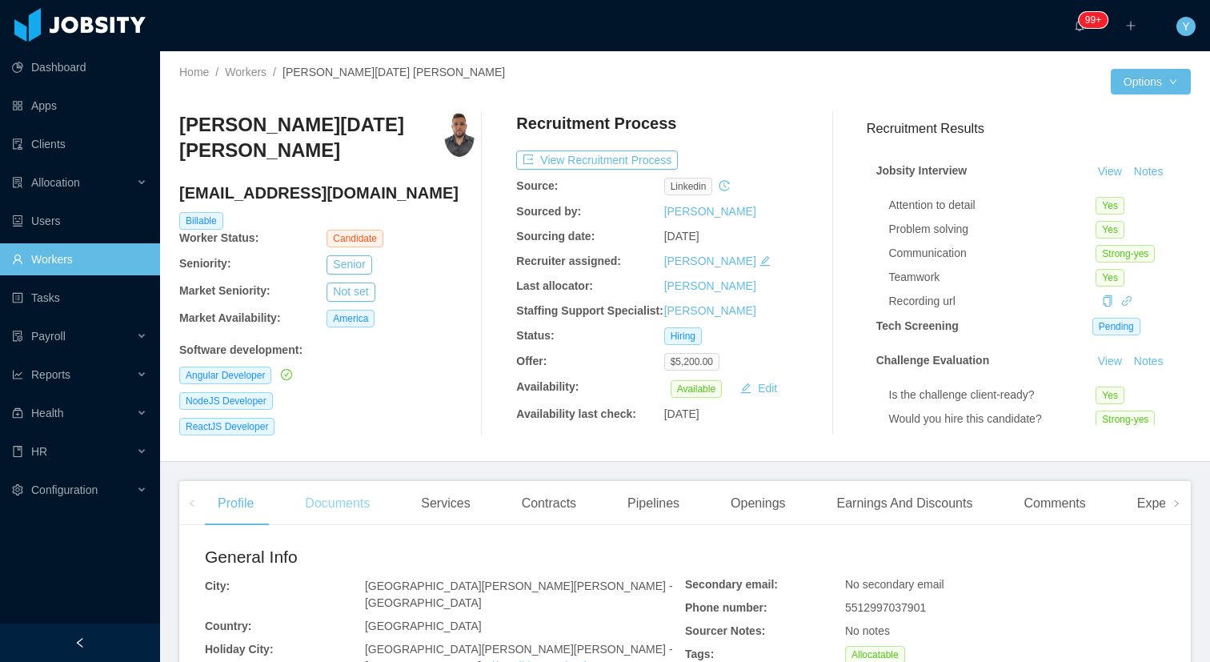
click at [346, 514] on div "Documents" at bounding box center [337, 503] width 90 height 45
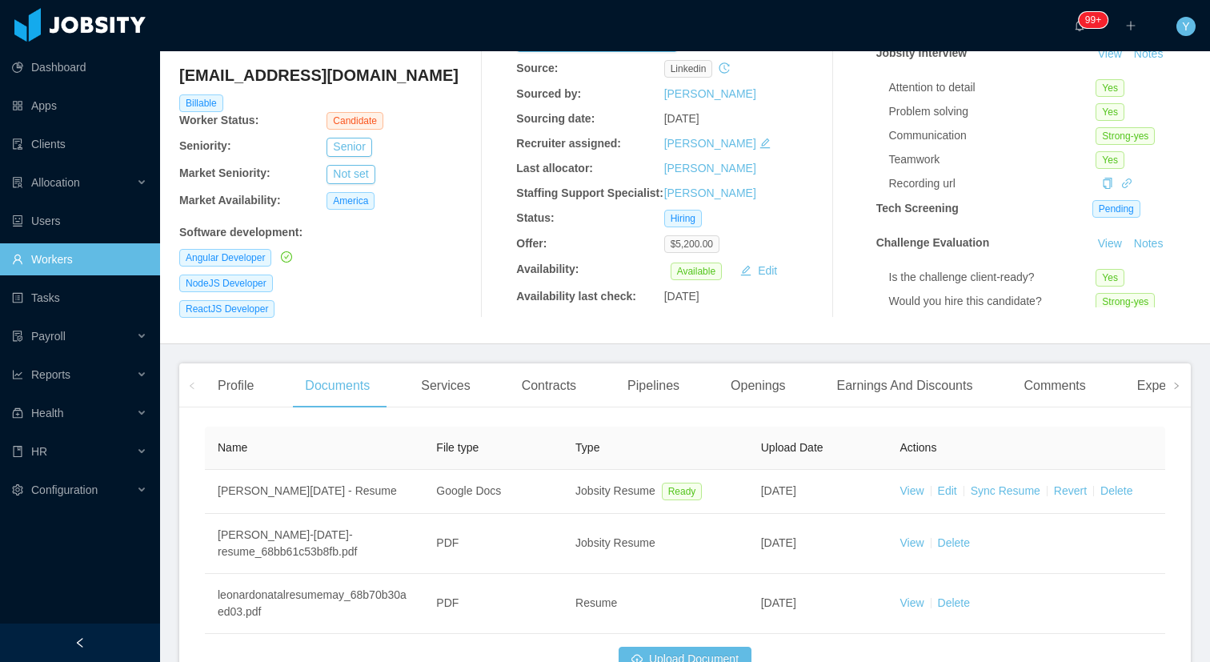
scroll to position [135, 0]
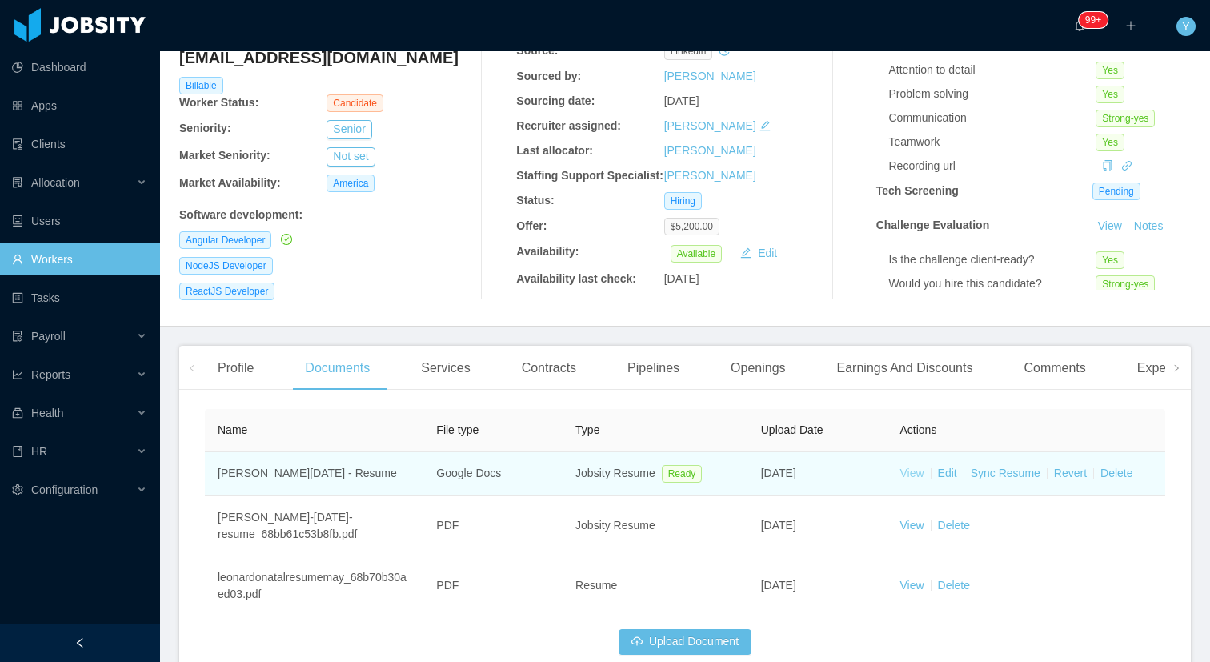
click at [908, 479] on link "View" at bounding box center [911, 473] width 24 height 13
